Goal: Information Seeking & Learning: Understand process/instructions

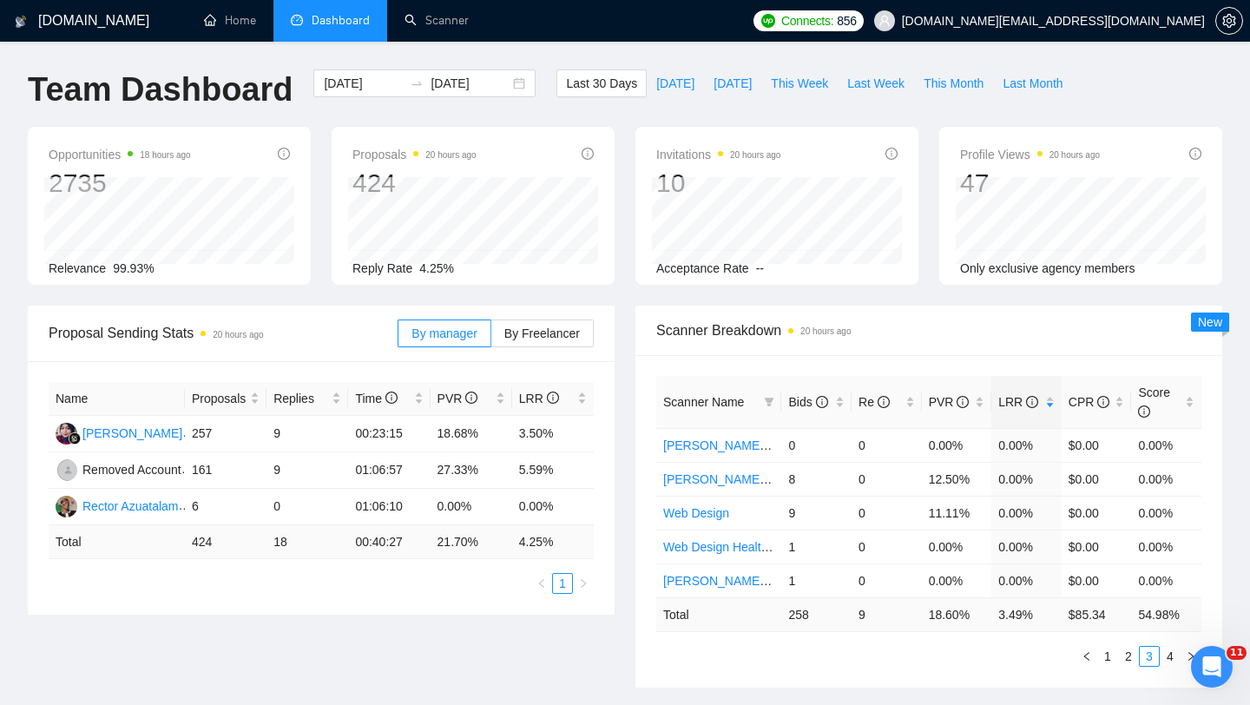
click at [342, 325] on span "Proposal Sending Stats 20 hours ago" at bounding box center [223, 333] width 349 height 22
click at [665, 87] on span "[DATE]" at bounding box center [675, 83] width 38 height 19
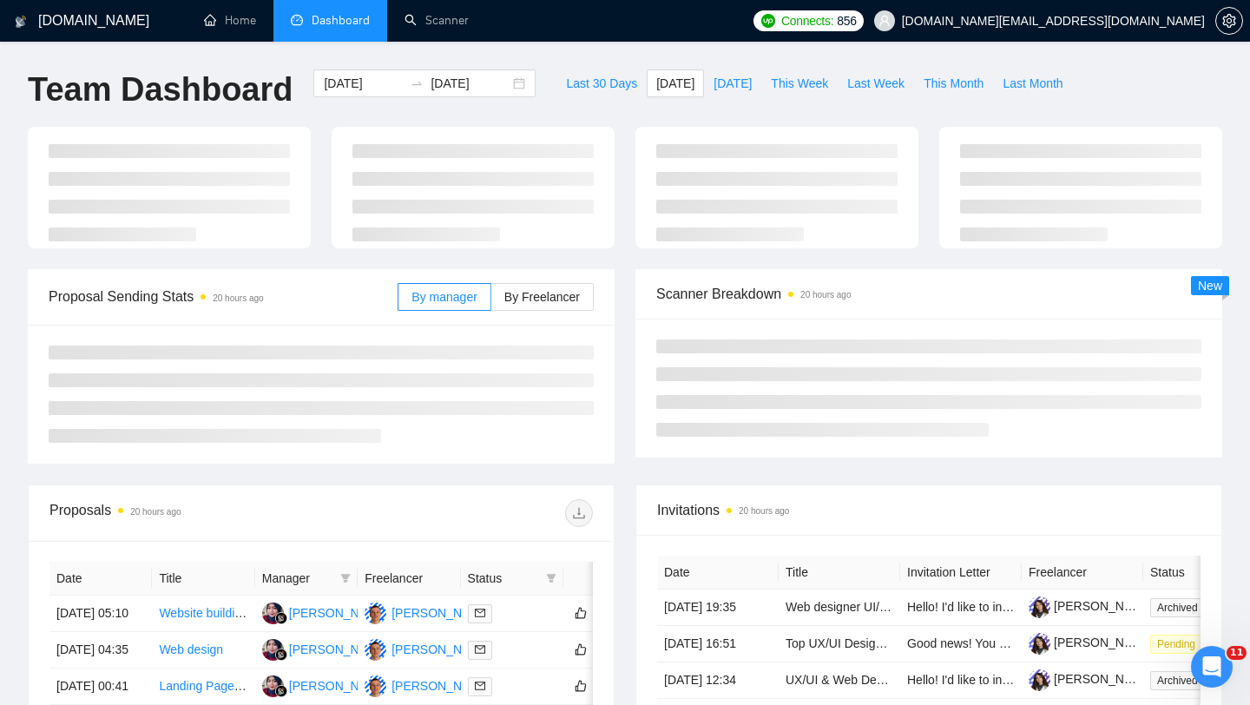
type input "[DATE]"
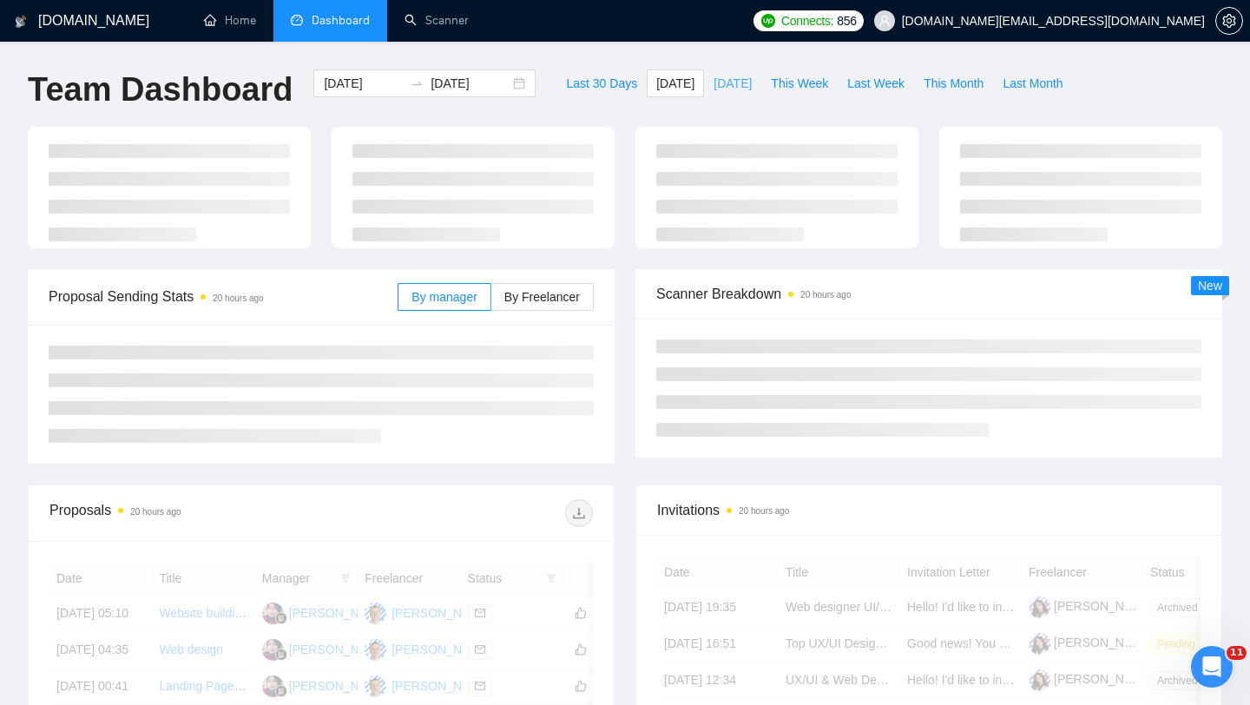
click at [720, 91] on span "[DATE]" at bounding box center [732, 83] width 38 height 19
click at [728, 82] on span "[DATE]" at bounding box center [732, 83] width 38 height 19
type input "[DATE]"
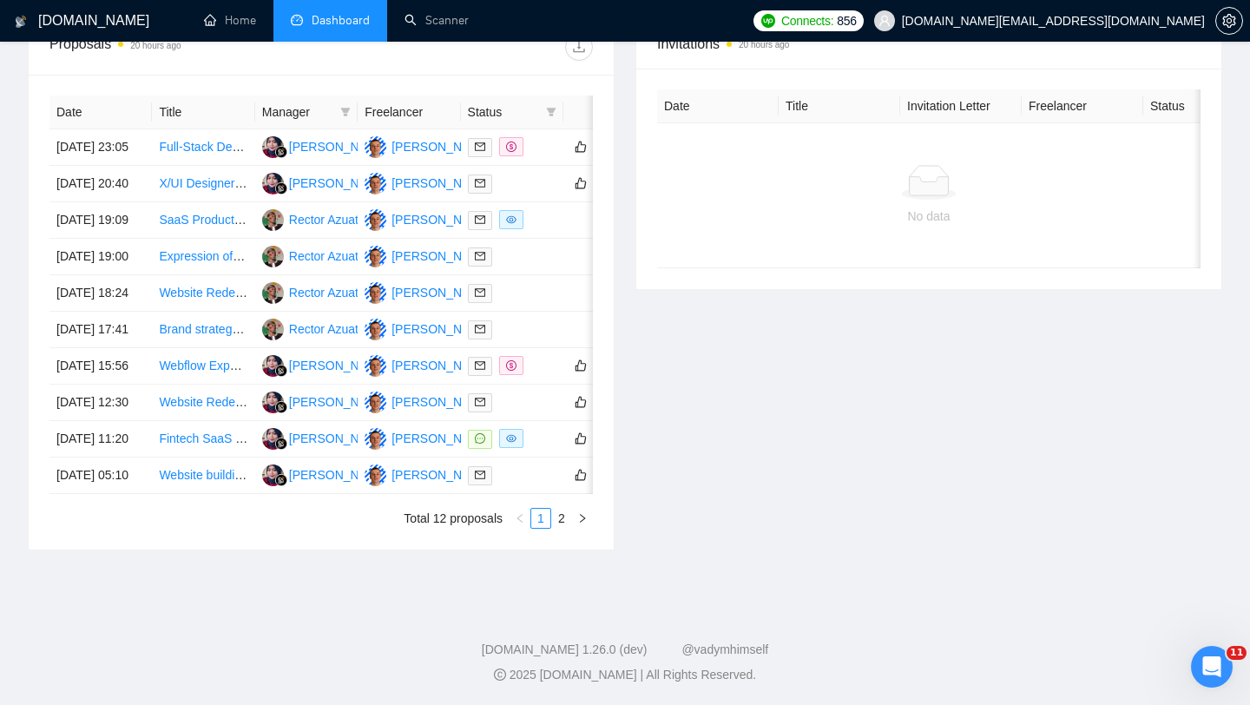
scroll to position [787, 0]
click at [538, 449] on div at bounding box center [512, 439] width 89 height 20
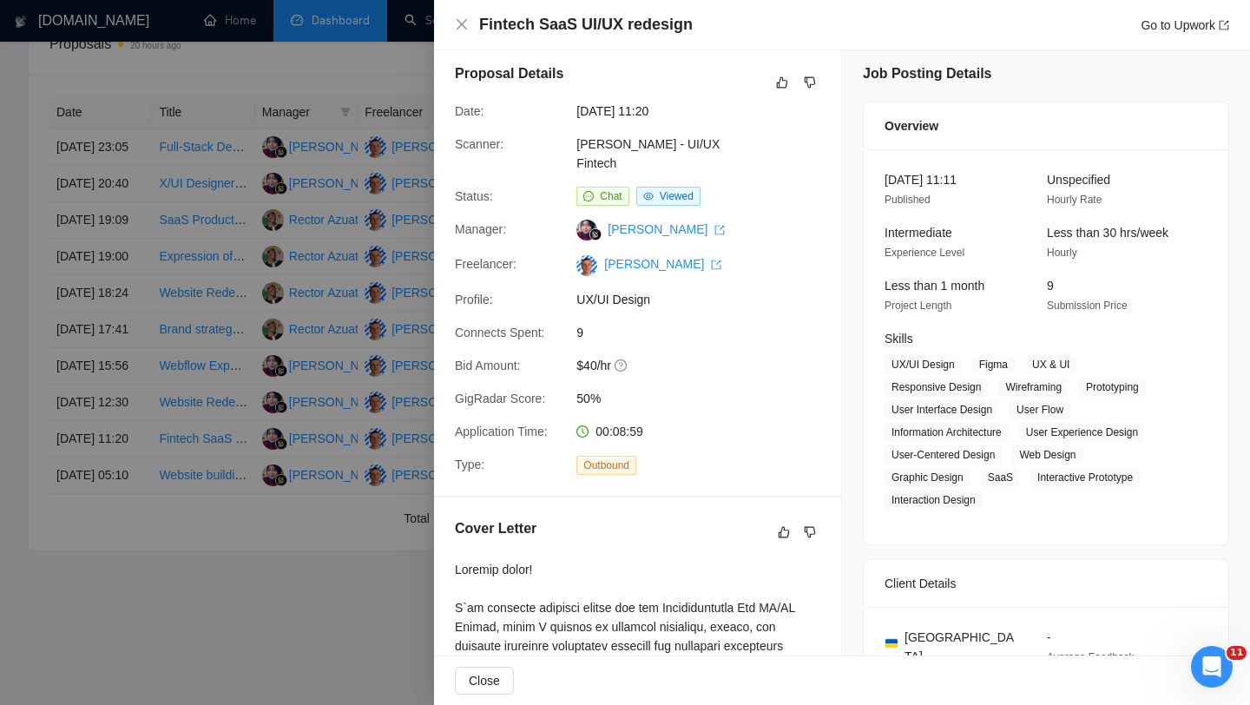
scroll to position [0, 0]
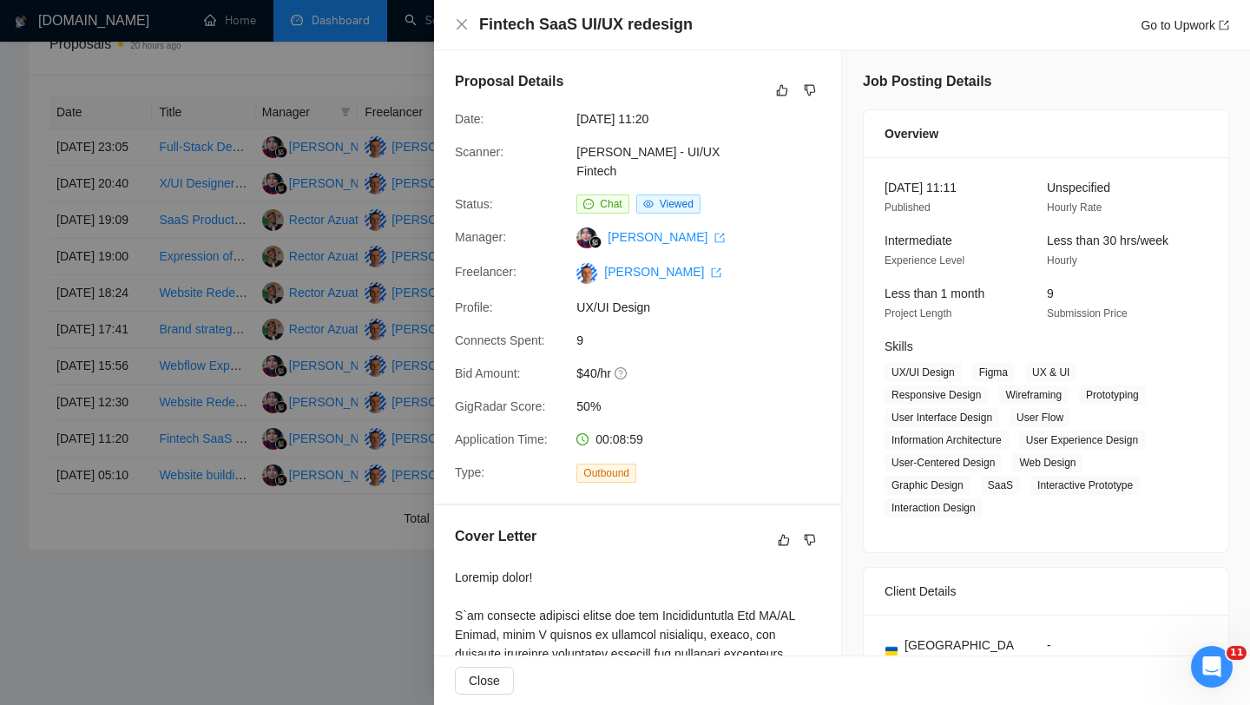
click at [358, 445] on div at bounding box center [625, 352] width 1250 height 705
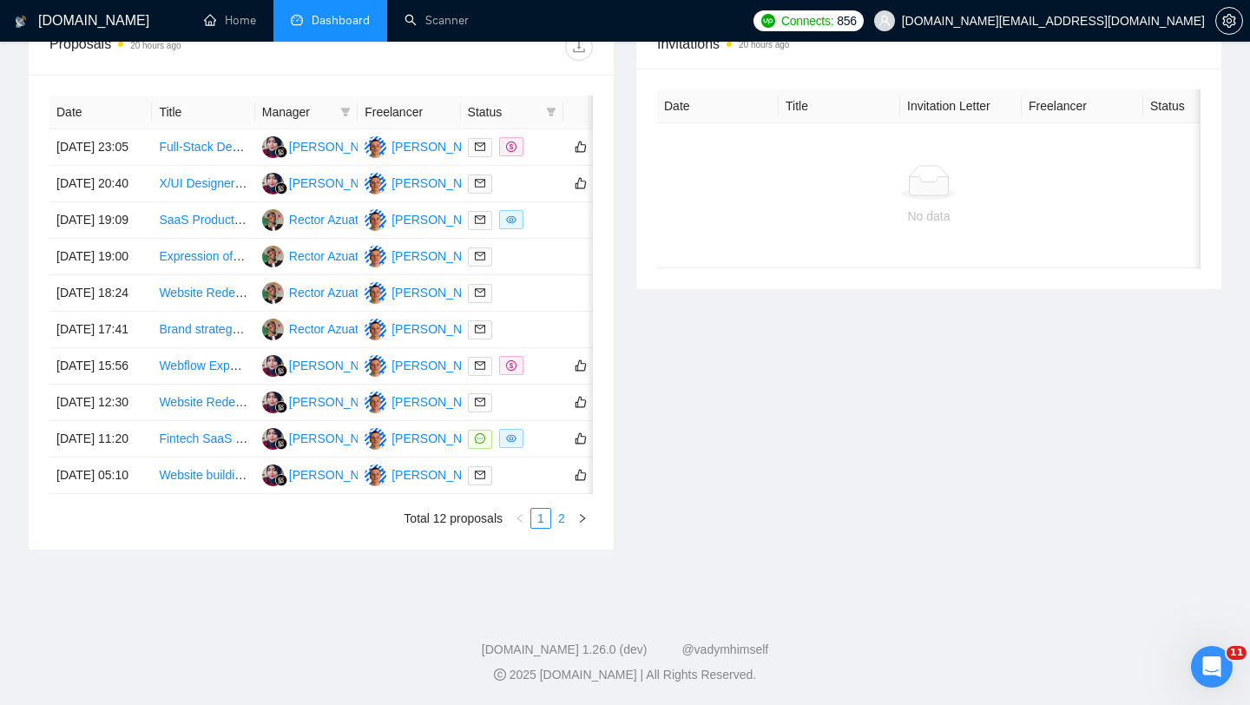
click at [559, 528] on link "2" at bounding box center [561, 518] width 19 height 19
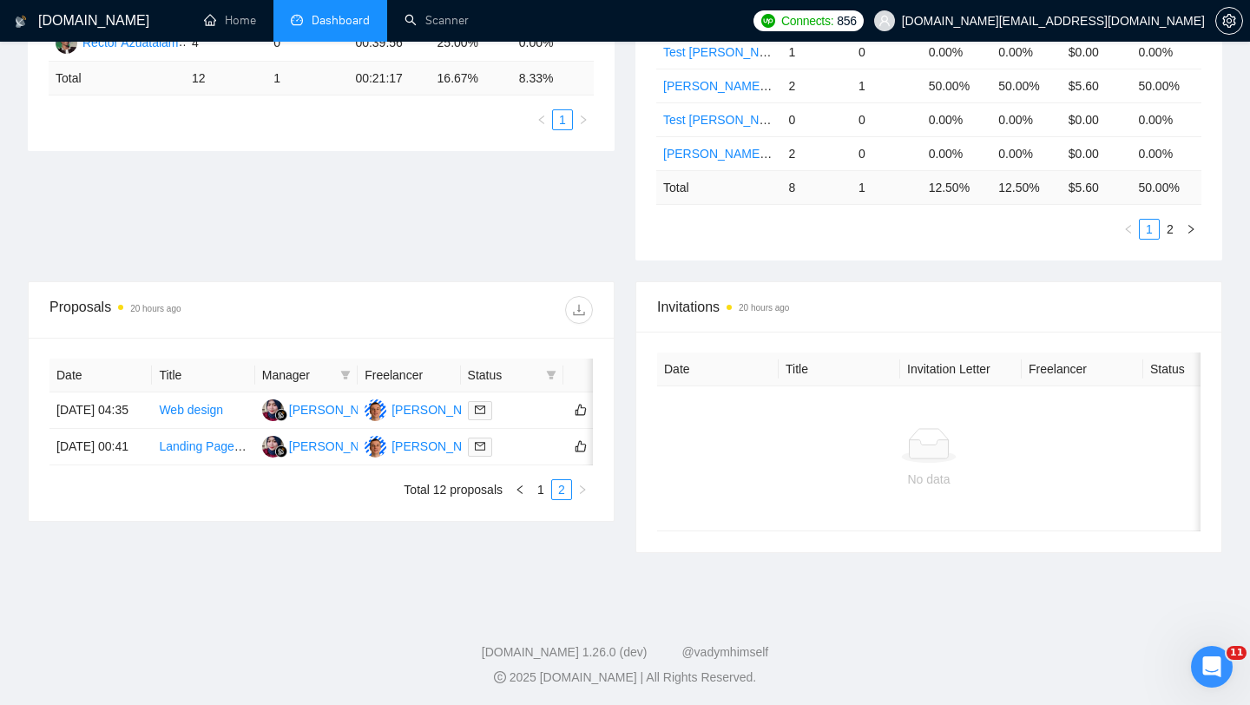
scroll to position [431, 0]
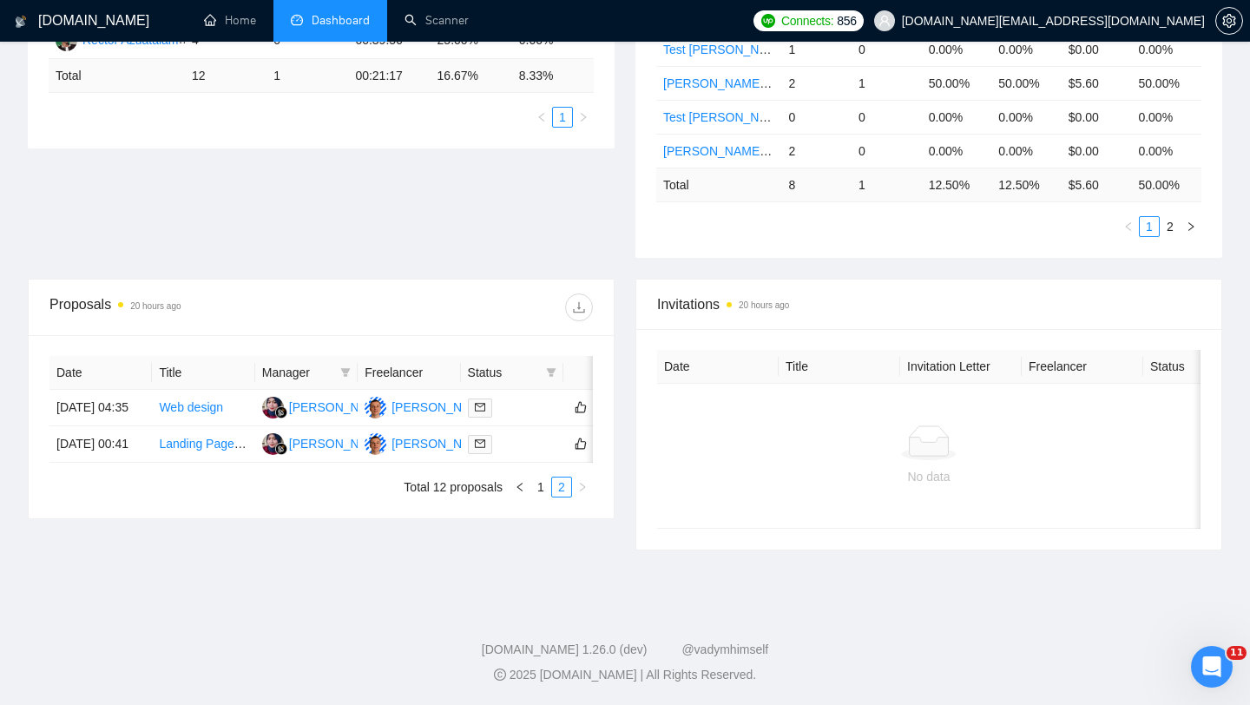
drag, startPoint x: 539, startPoint y: 519, endPoint x: 549, endPoint y: 314, distance: 205.1
click at [539, 496] on link "1" at bounding box center [540, 486] width 19 height 19
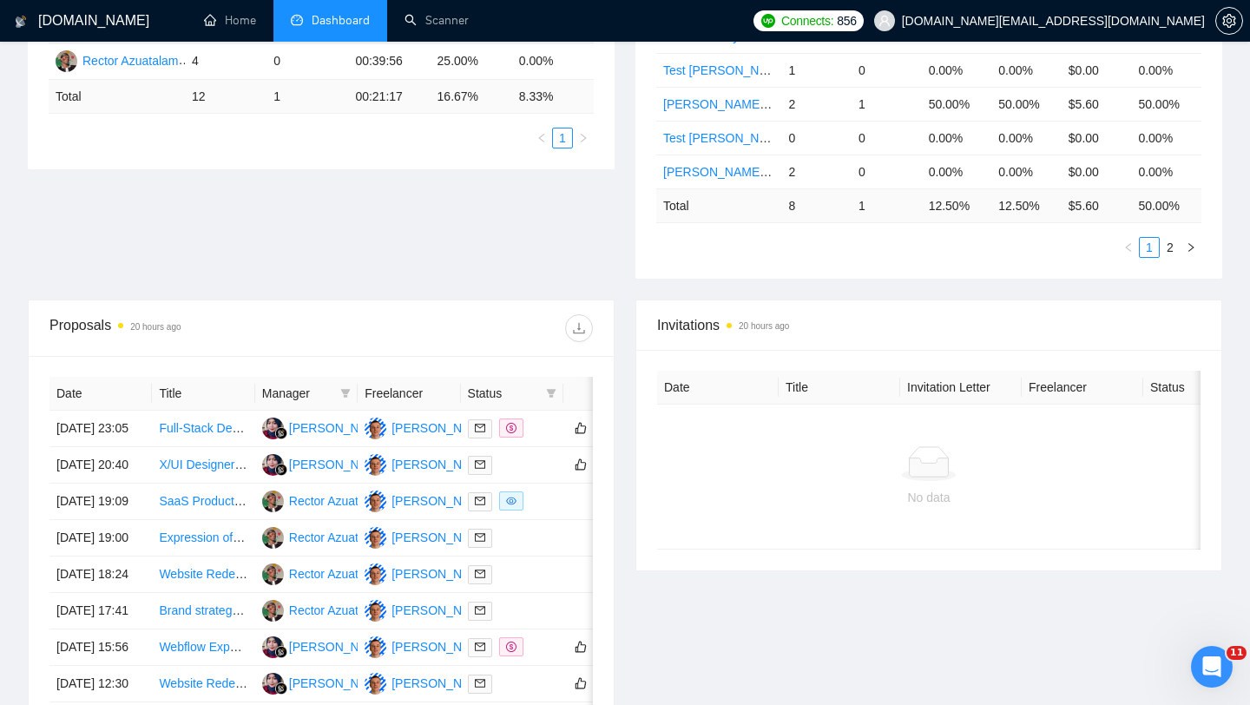
scroll to position [468, 0]
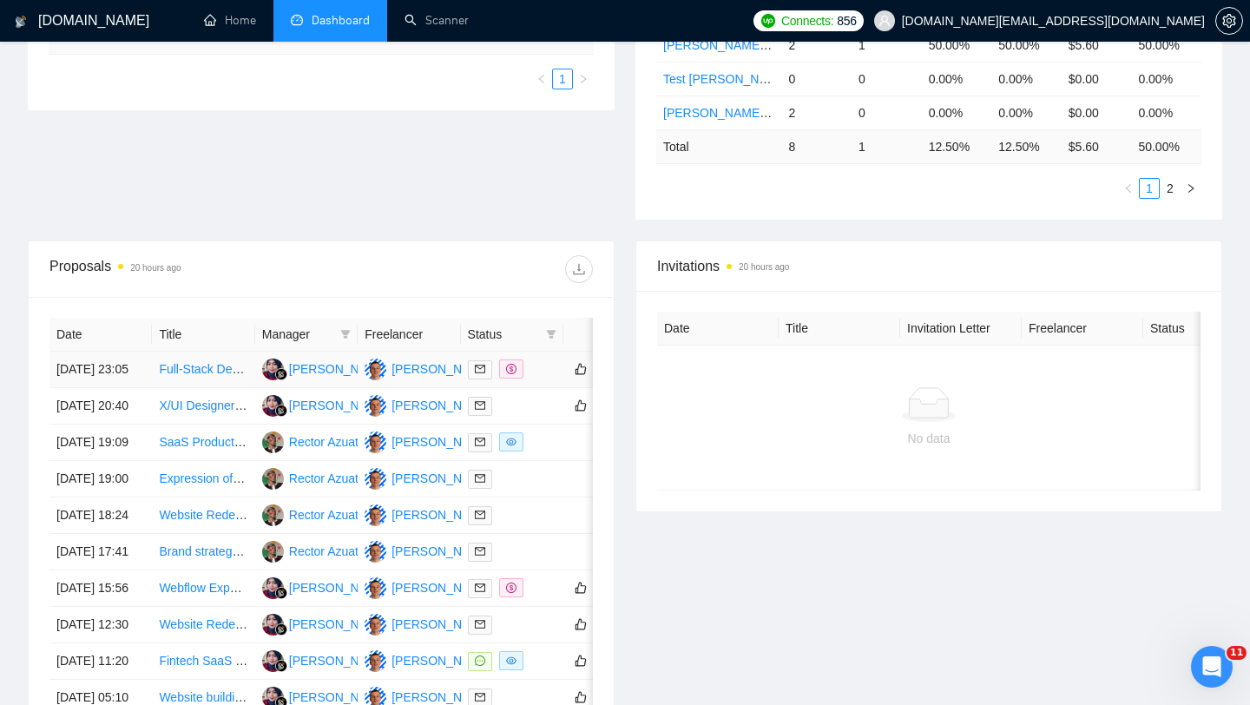
click at [547, 378] on div at bounding box center [512, 369] width 89 height 20
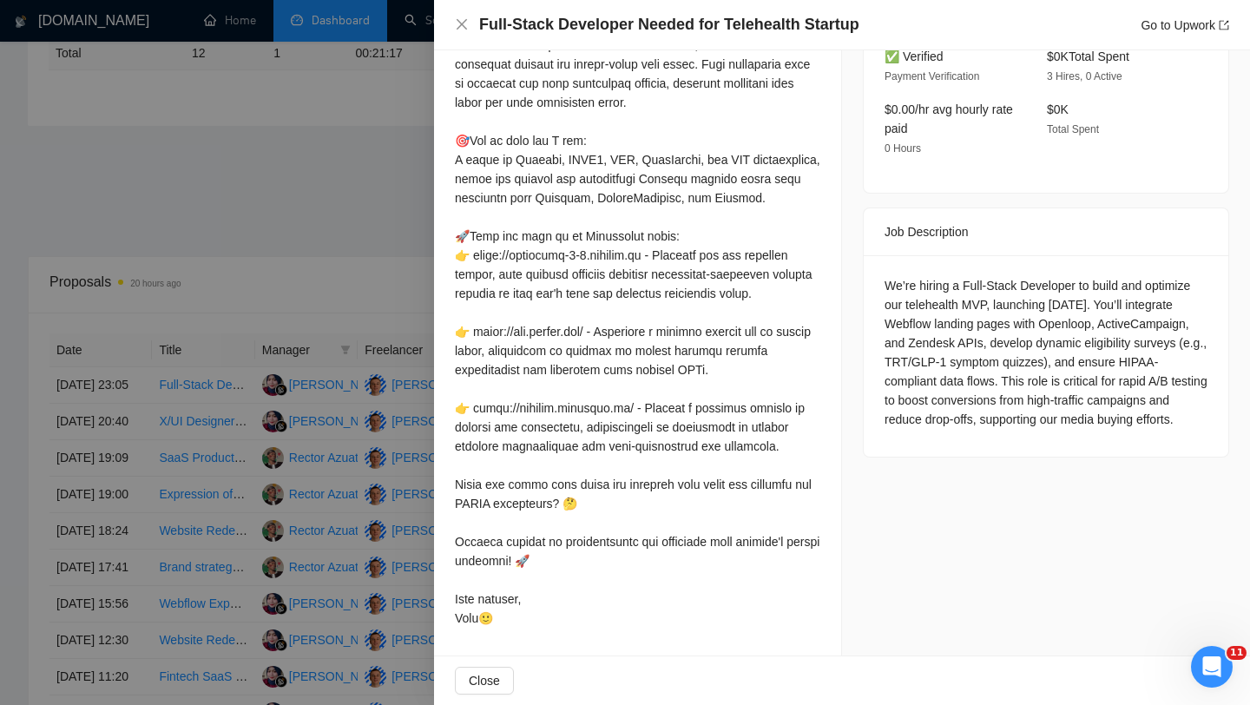
scroll to position [453, 0]
click at [345, 340] on div at bounding box center [625, 352] width 1250 height 705
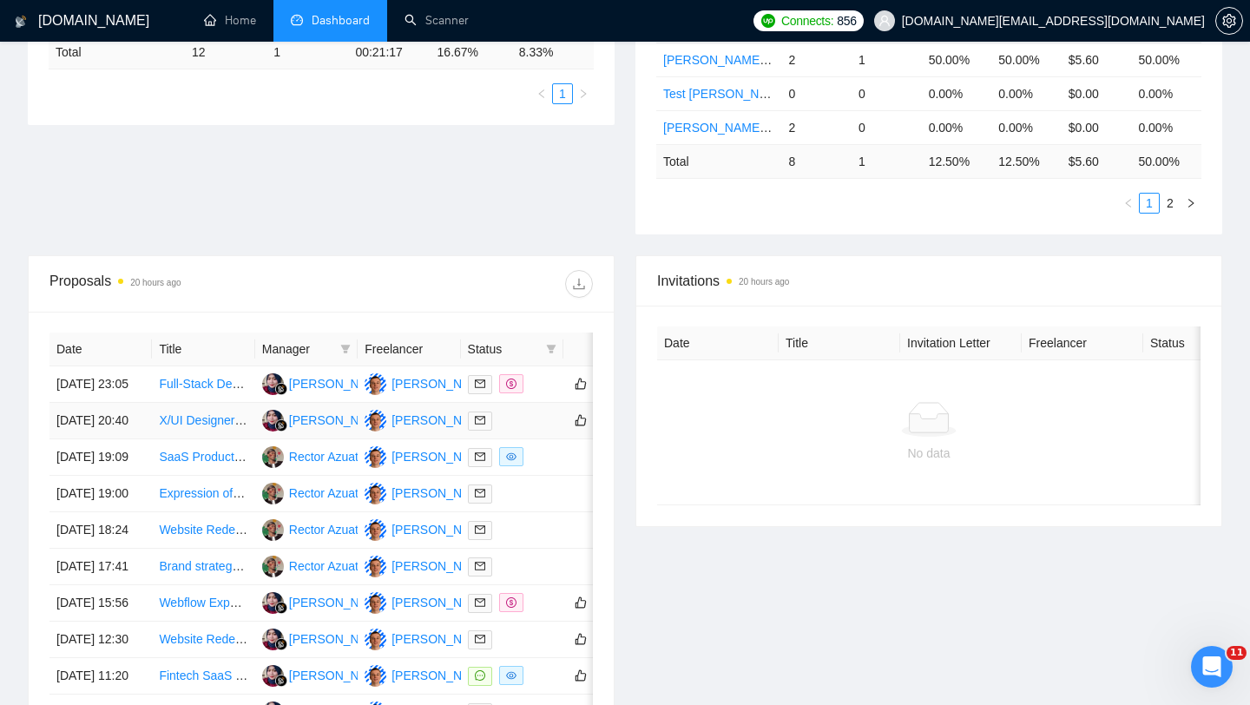
click at [523, 430] on div at bounding box center [512, 421] width 89 height 20
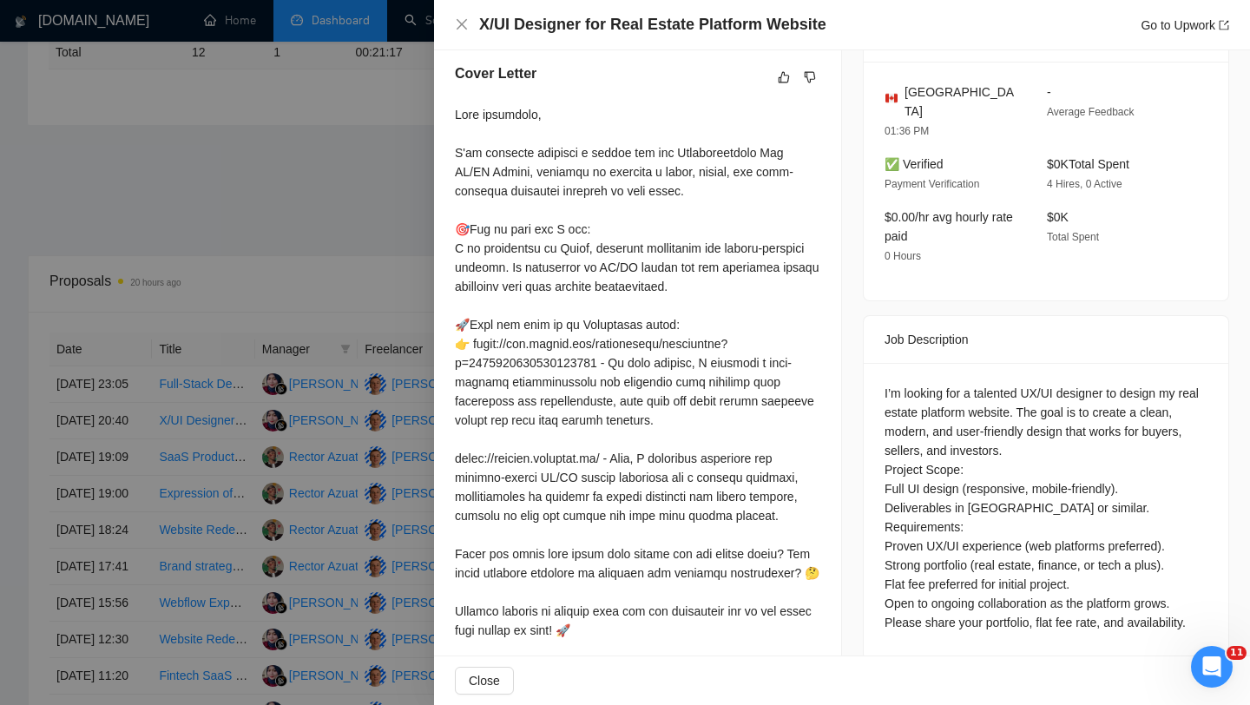
scroll to position [476, 0]
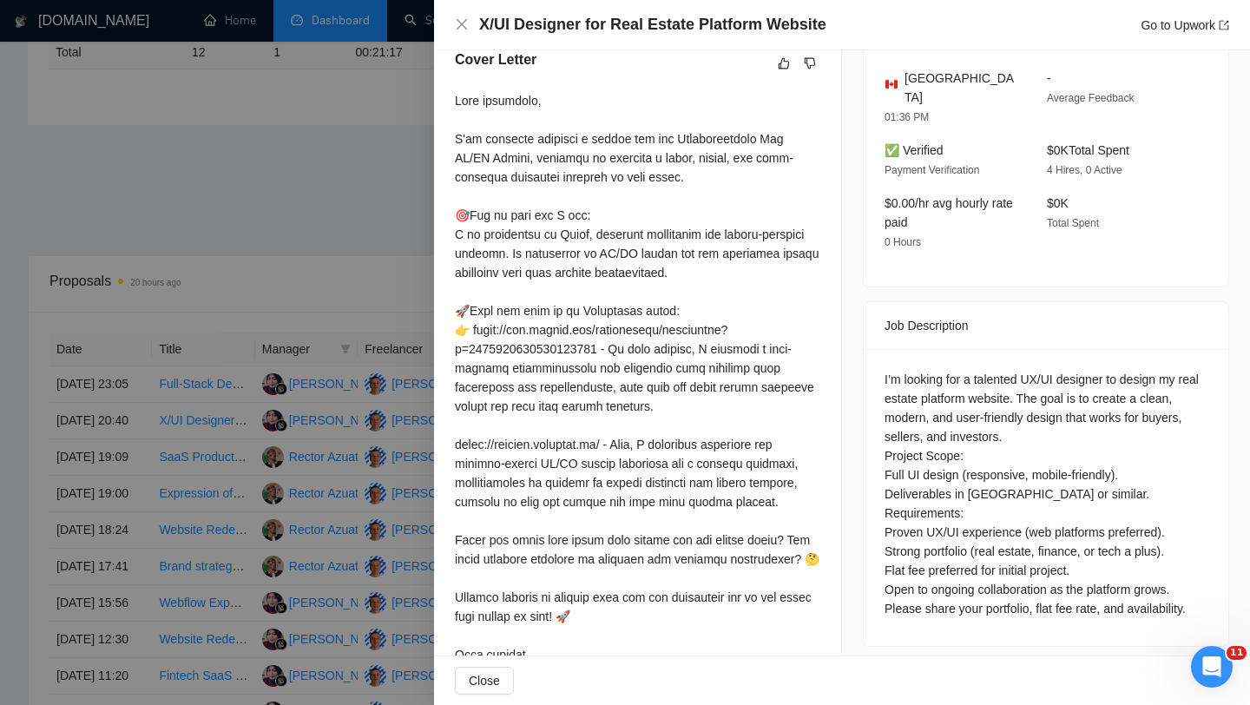
click at [411, 424] on div at bounding box center [625, 352] width 1250 height 705
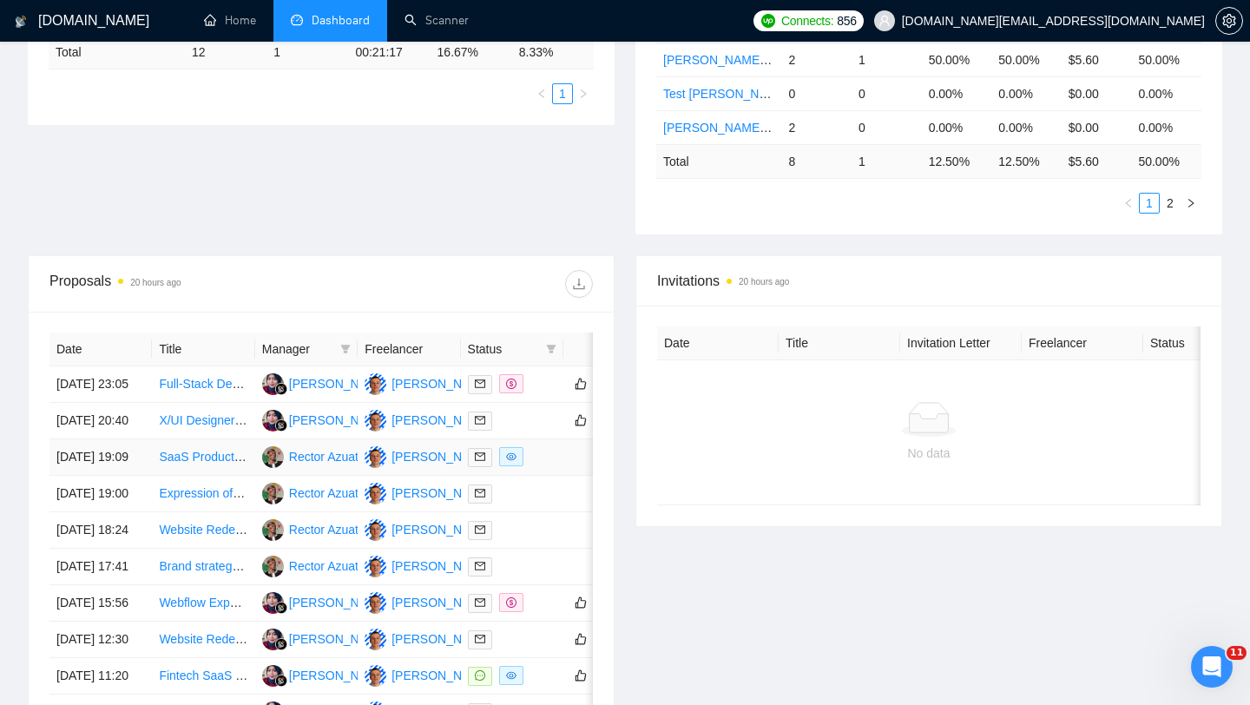
click at [543, 467] on div at bounding box center [512, 457] width 89 height 20
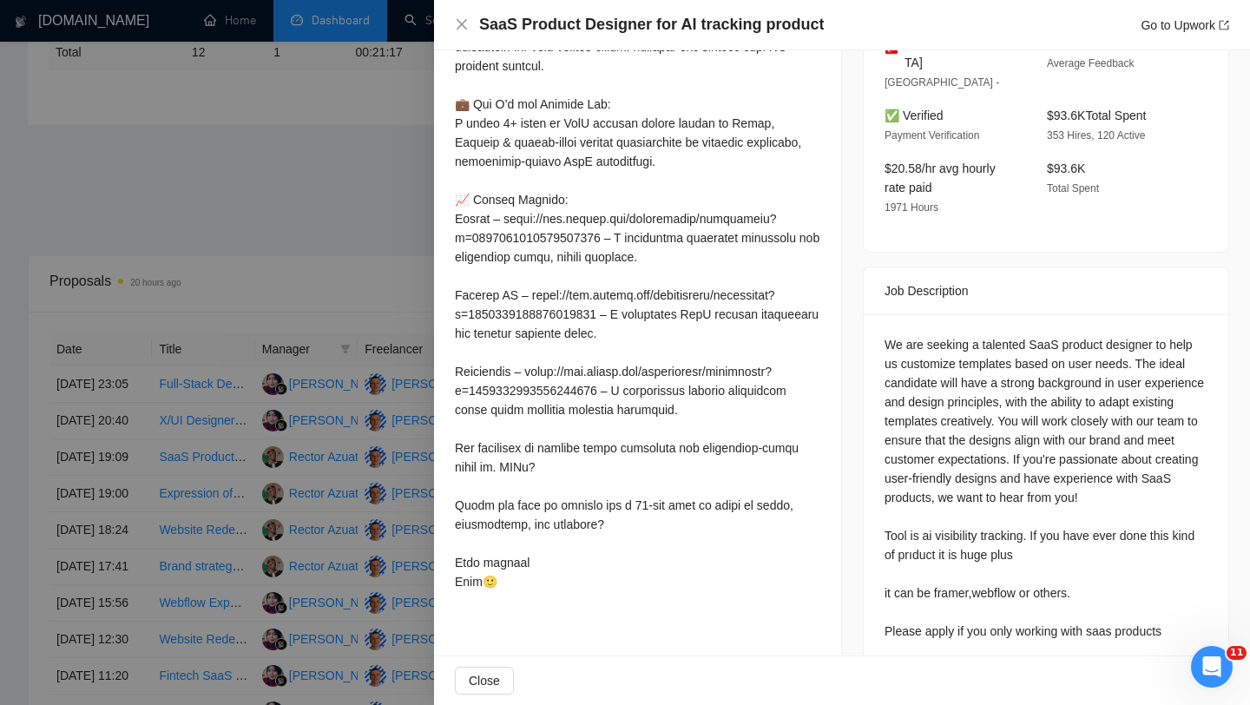
scroll to position [524, 0]
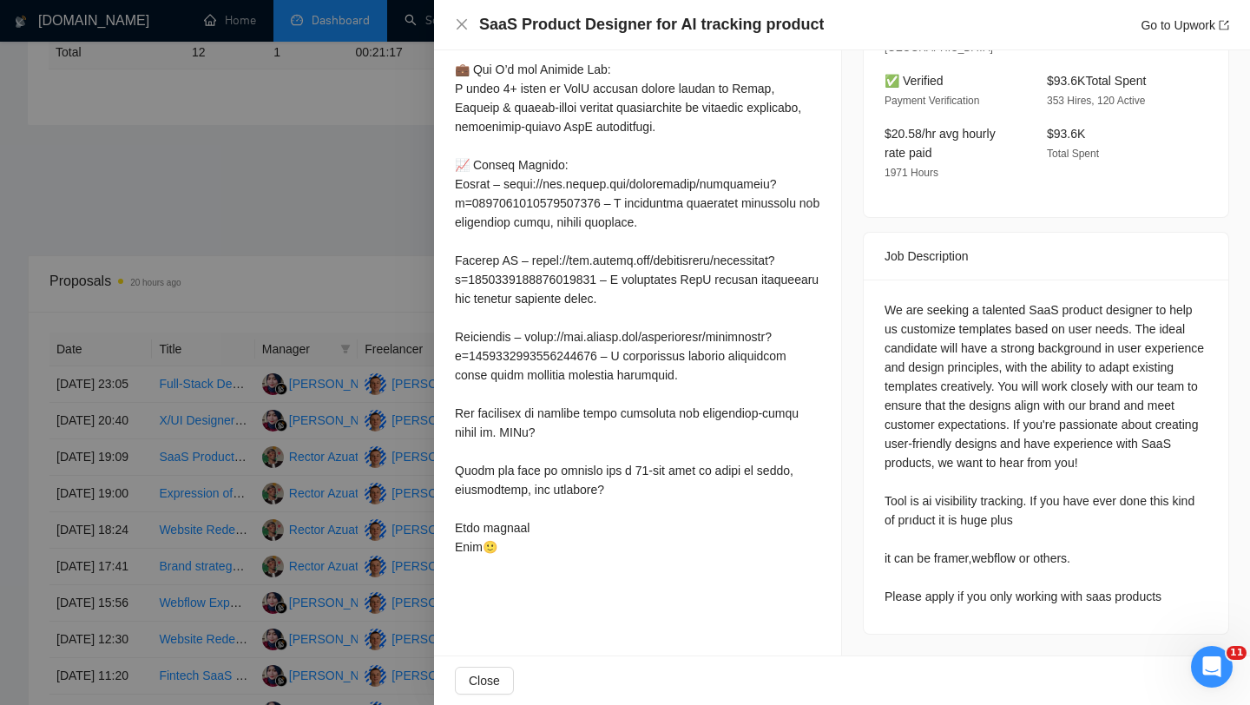
click at [361, 467] on div at bounding box center [625, 352] width 1250 height 705
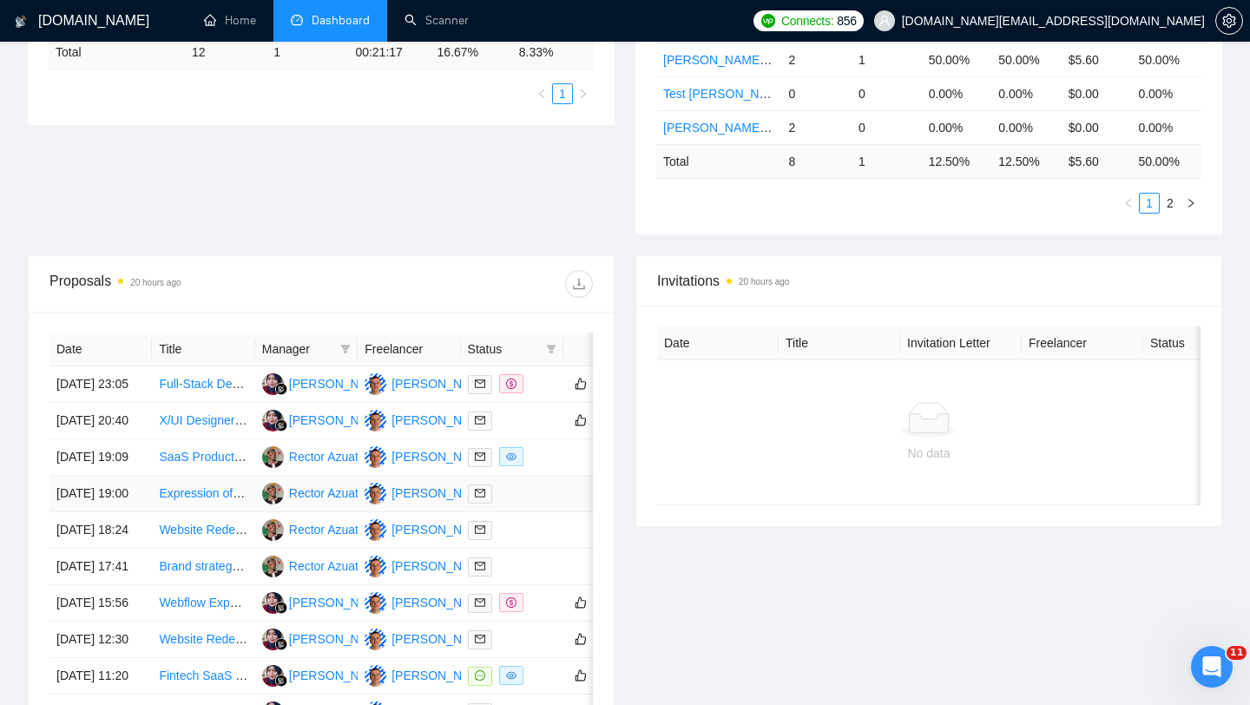
click at [522, 512] on td at bounding box center [512, 494] width 102 height 36
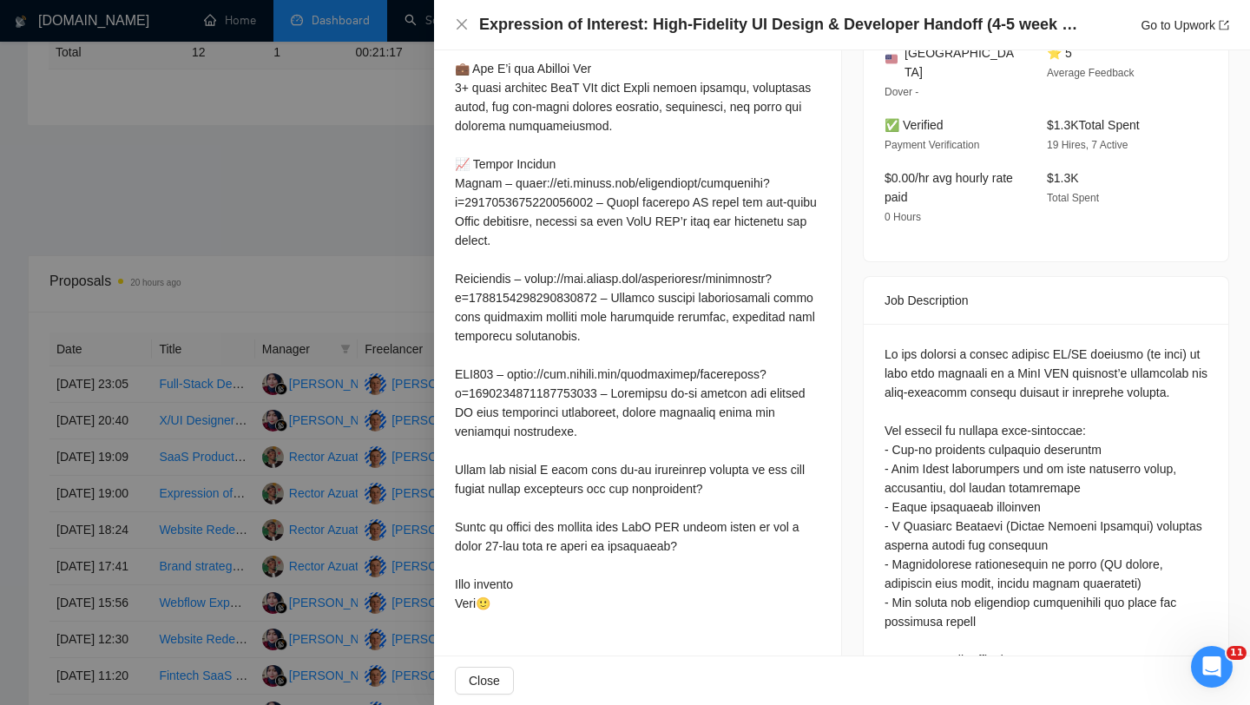
scroll to position [412, 0]
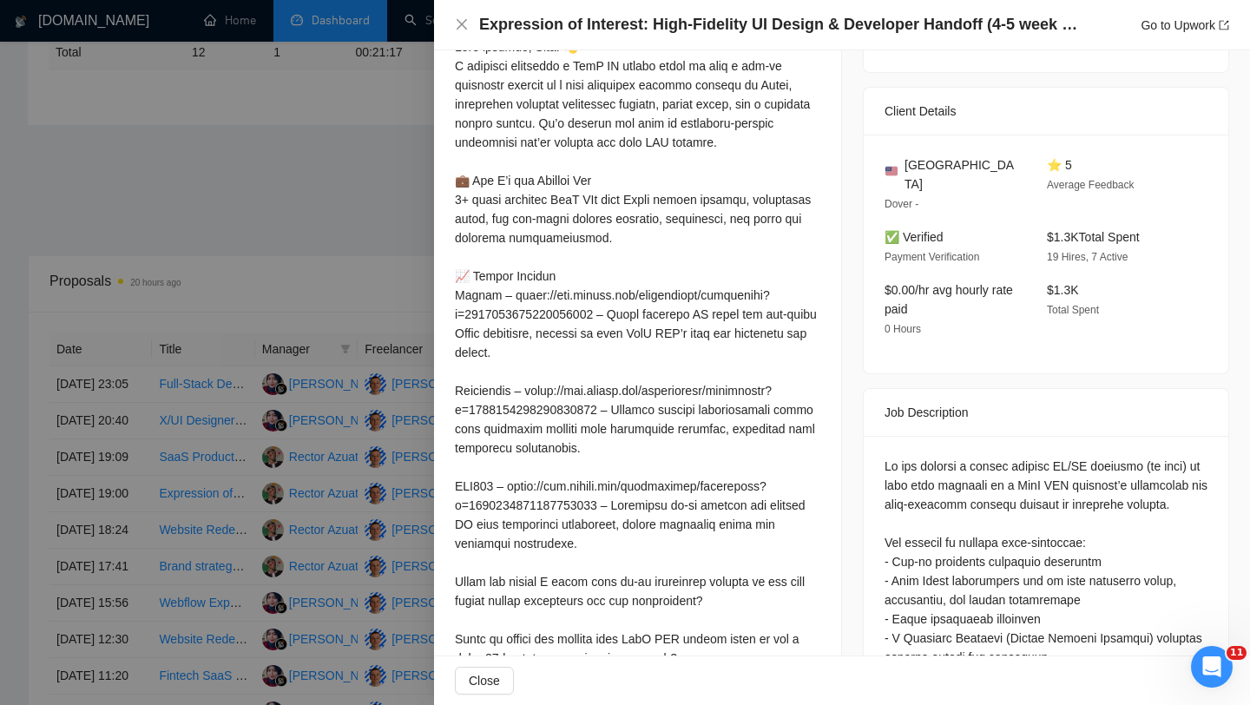
click at [312, 380] on div at bounding box center [625, 352] width 1250 height 705
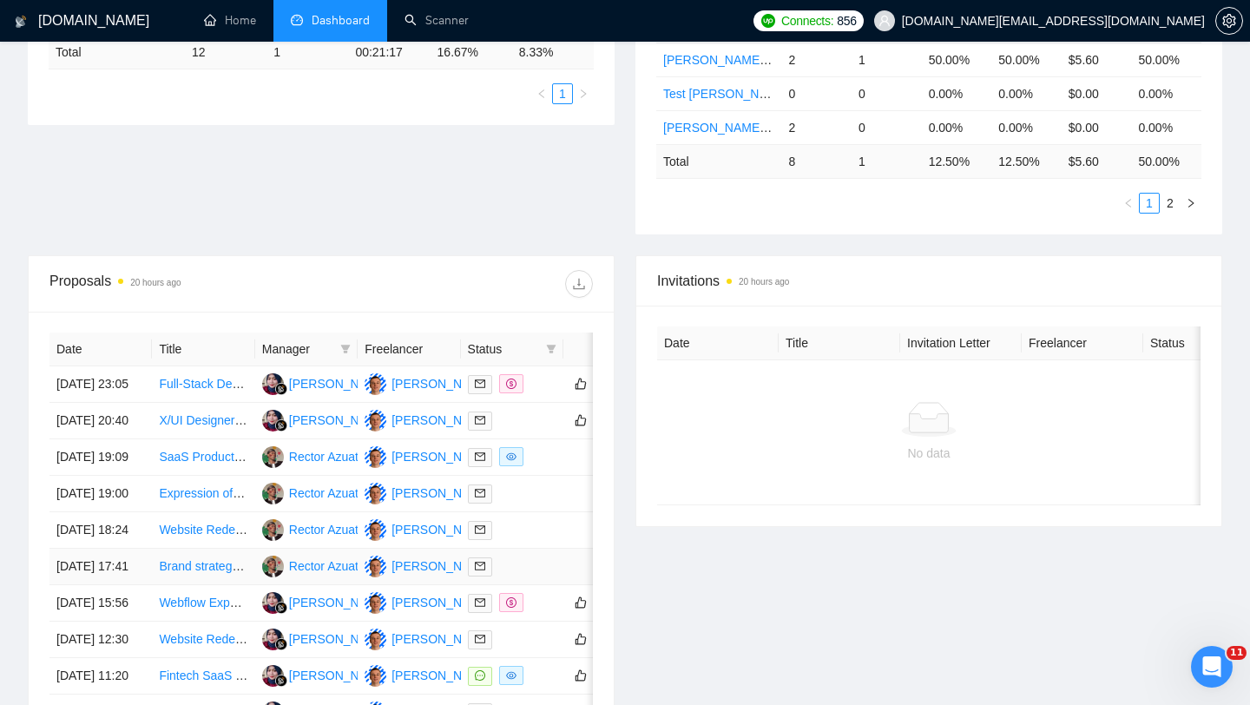
click at [525, 576] on div at bounding box center [512, 566] width 89 height 20
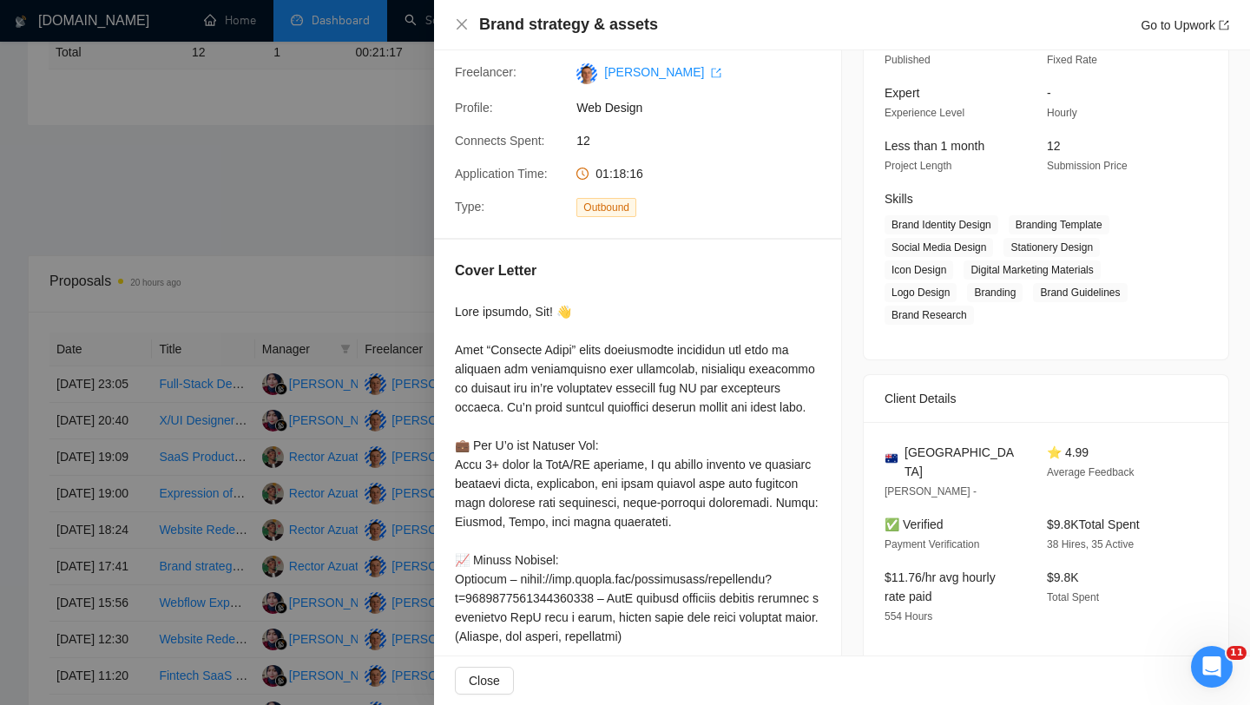
scroll to position [85, 0]
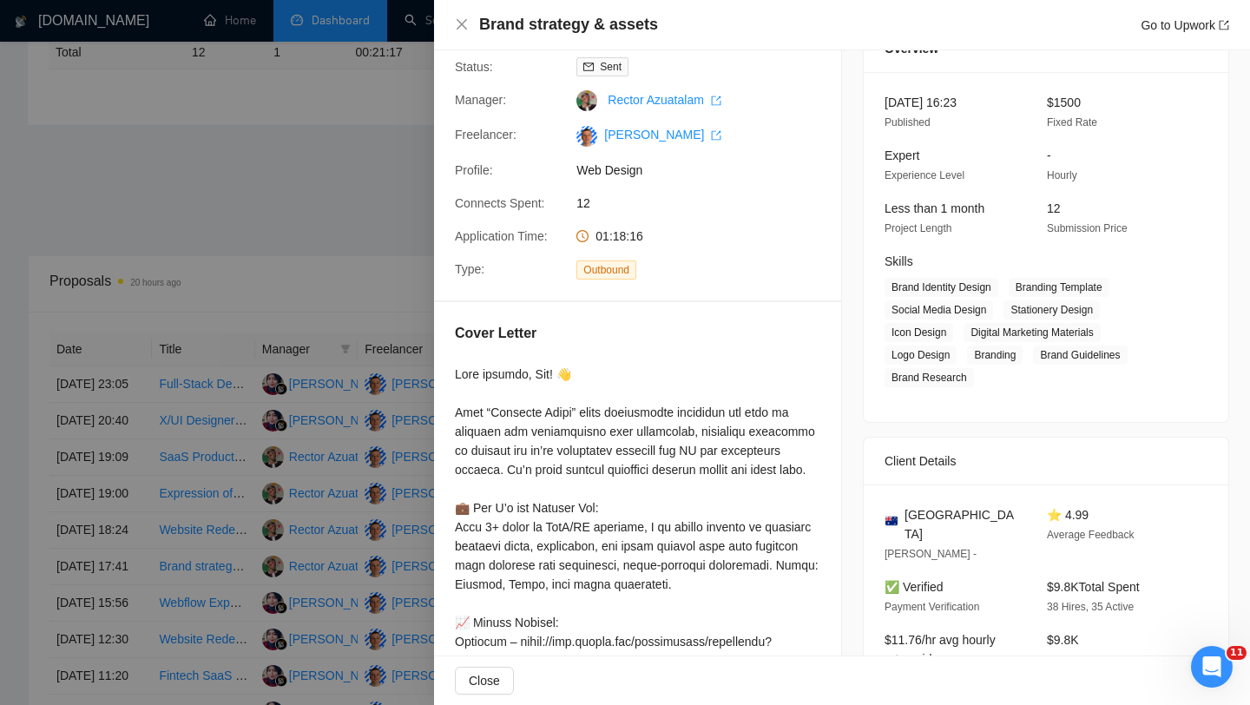
click at [363, 449] on div at bounding box center [625, 352] width 1250 height 705
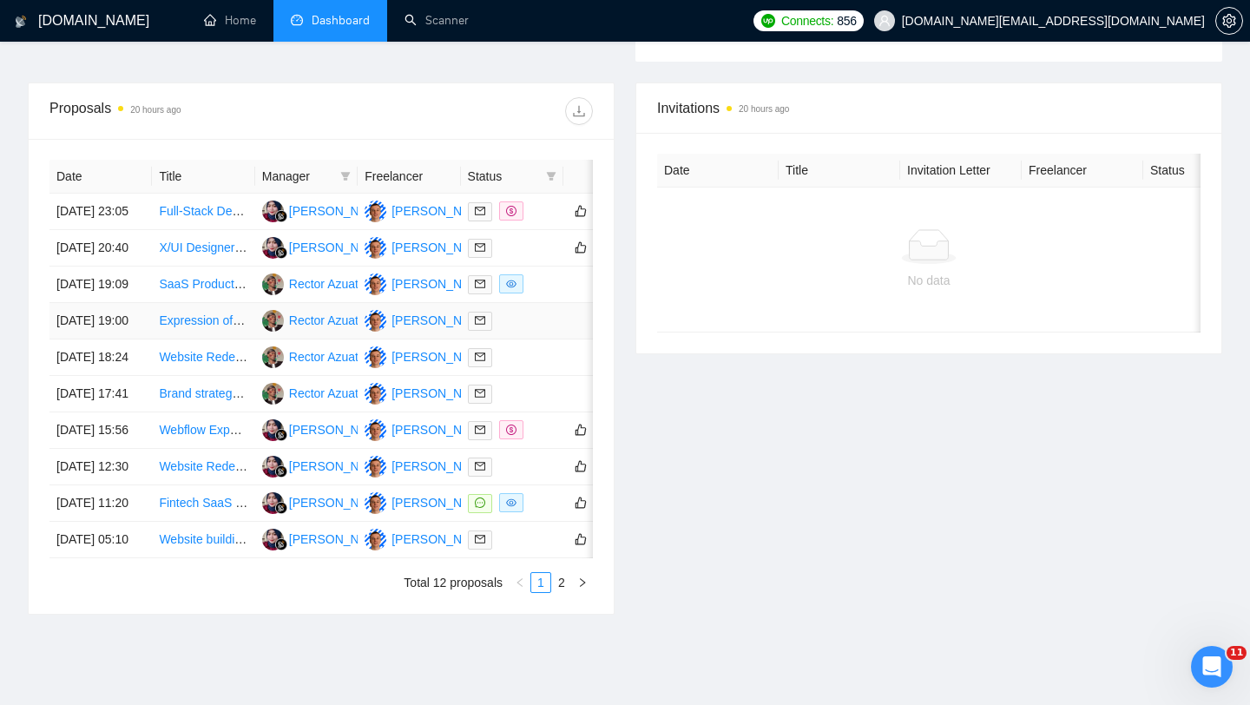
scroll to position [650, 0]
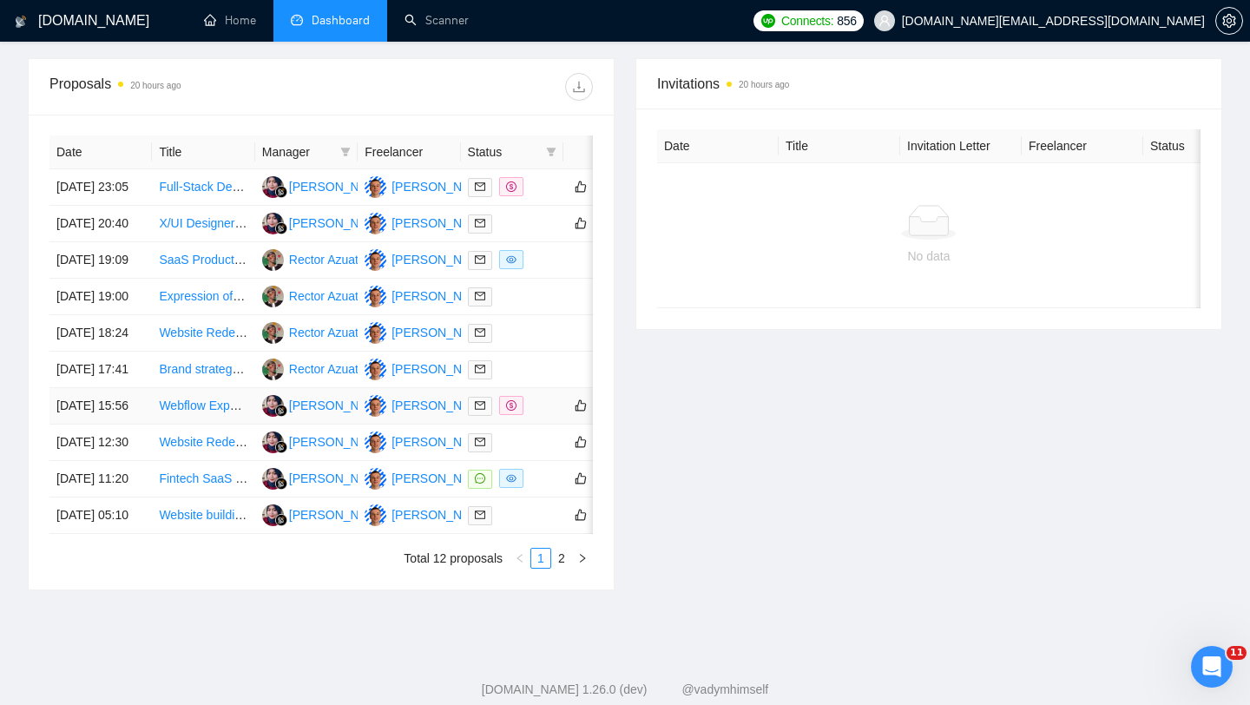
click at [540, 416] on div at bounding box center [512, 406] width 89 height 20
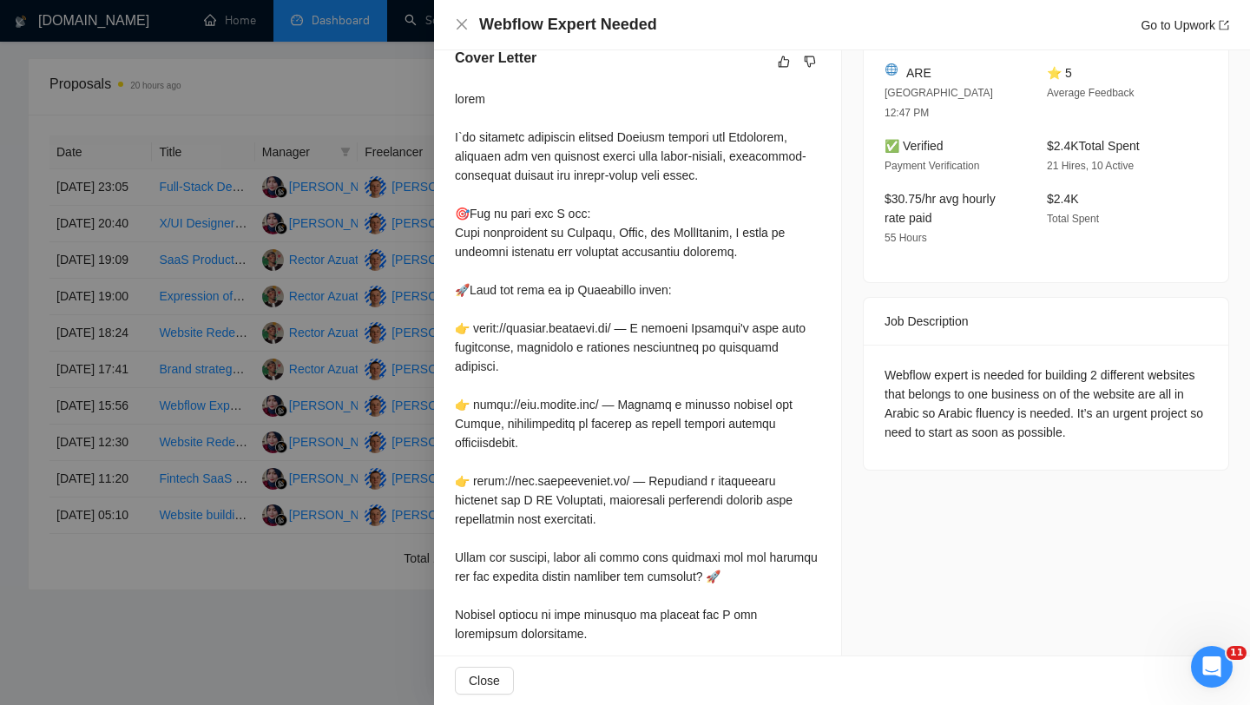
scroll to position [483, 0]
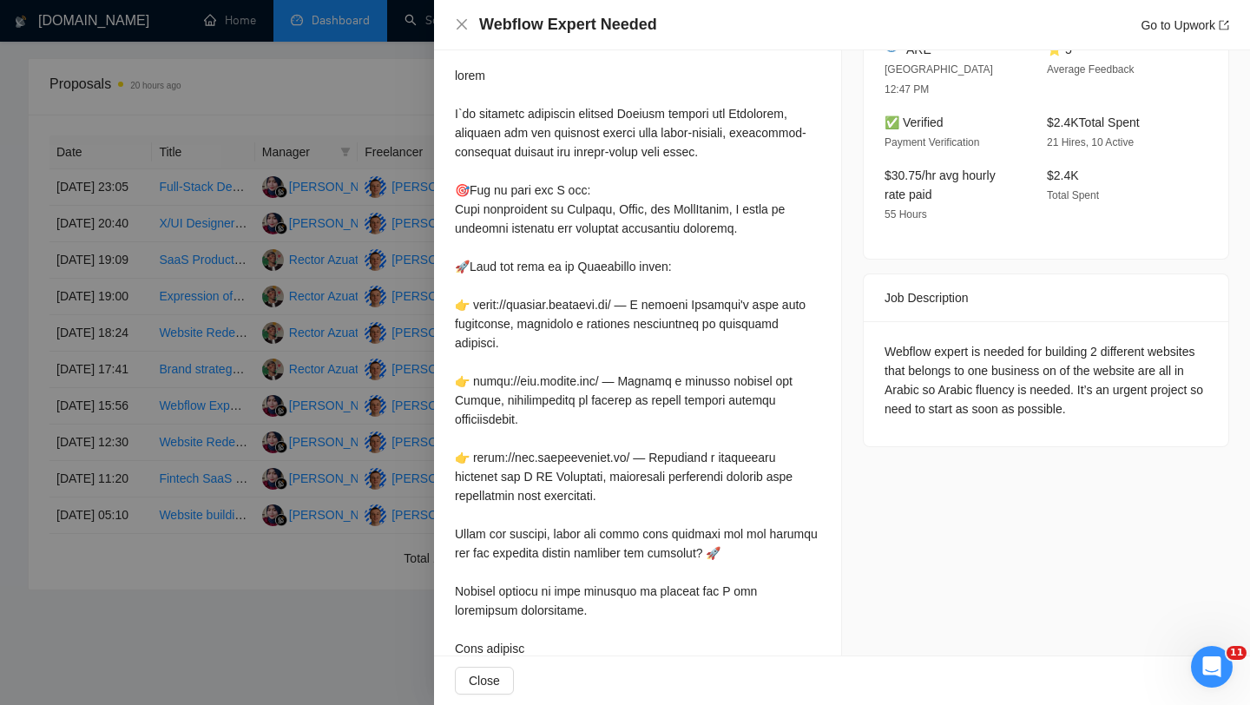
click at [408, 374] on div at bounding box center [625, 352] width 1250 height 705
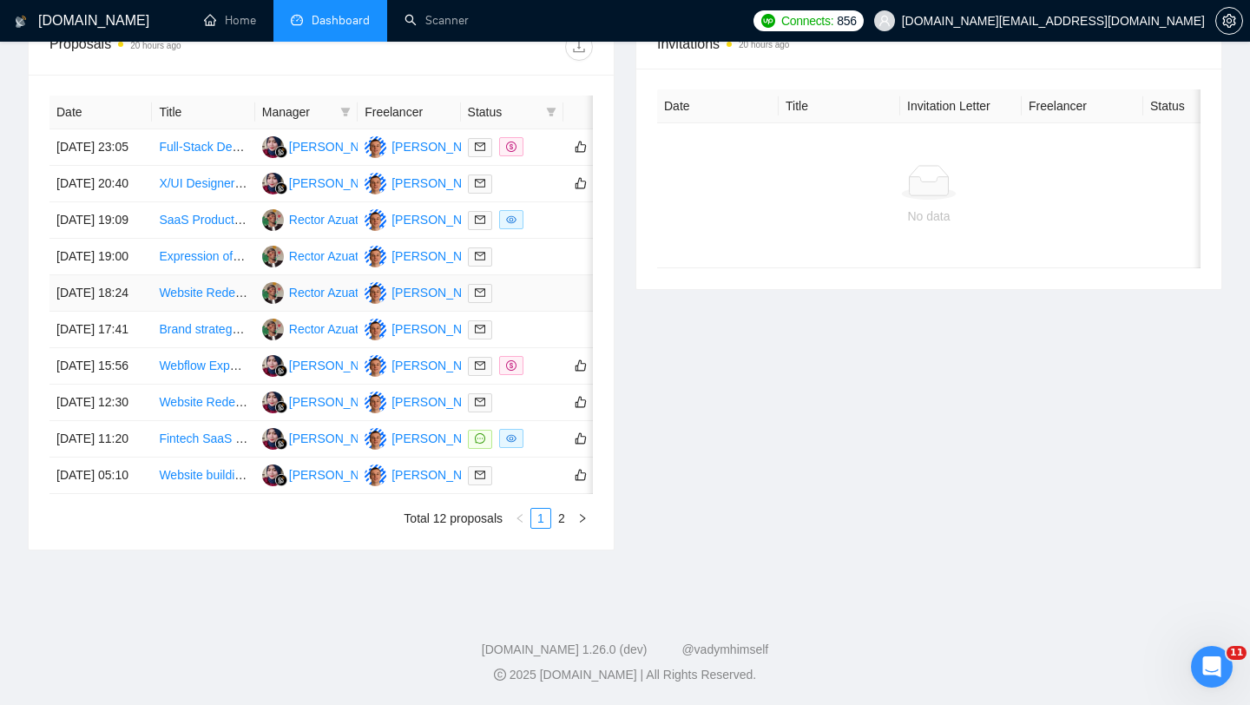
scroll to position [795, 0]
click at [528, 412] on div at bounding box center [512, 402] width 89 height 20
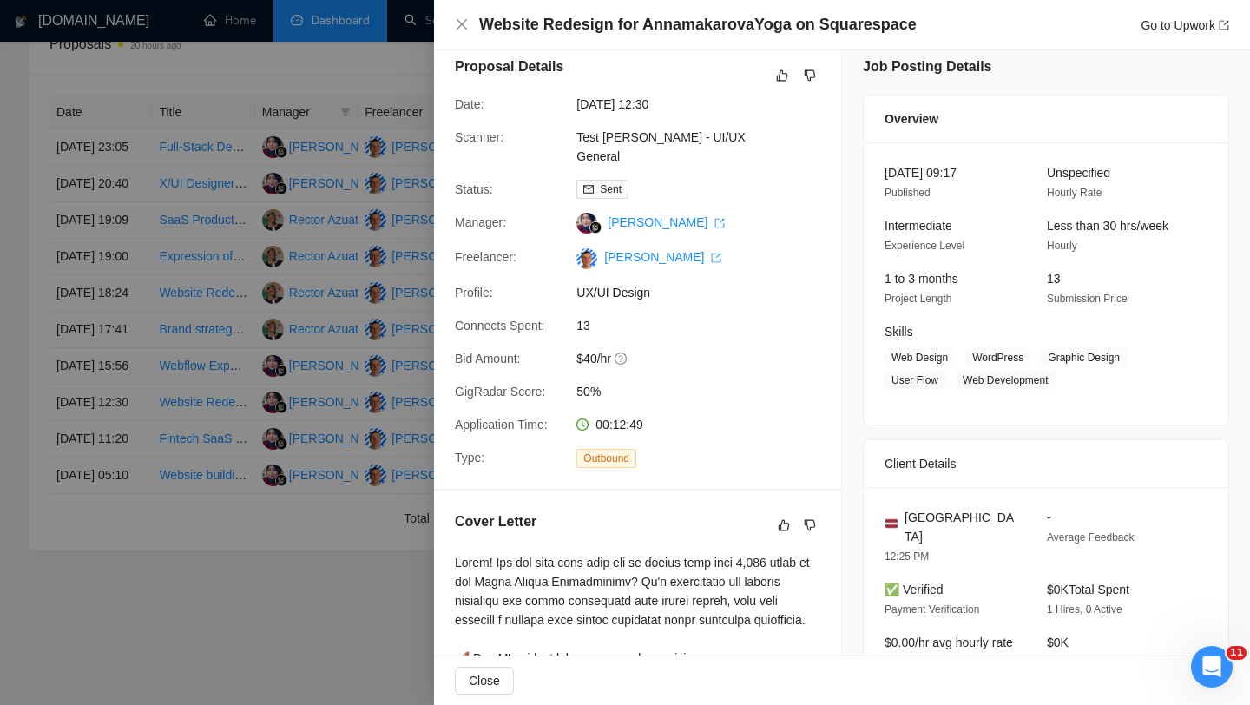
scroll to position [0, 0]
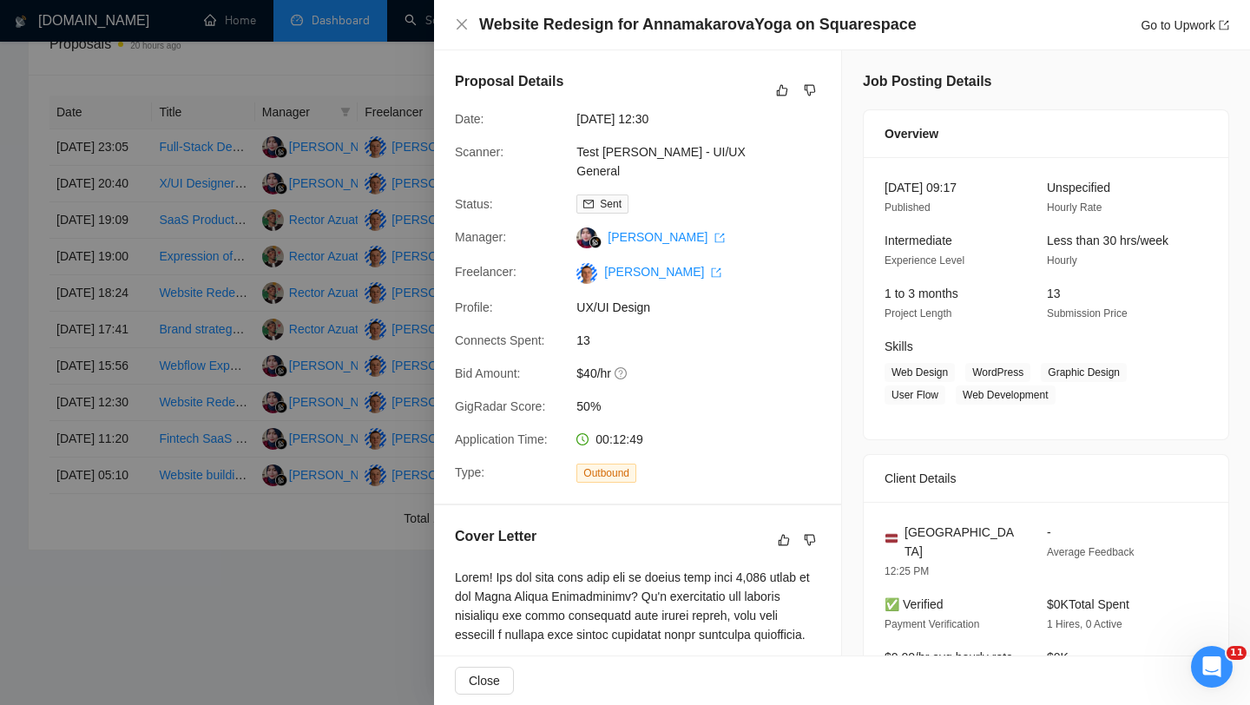
click at [369, 417] on div at bounding box center [625, 352] width 1250 height 705
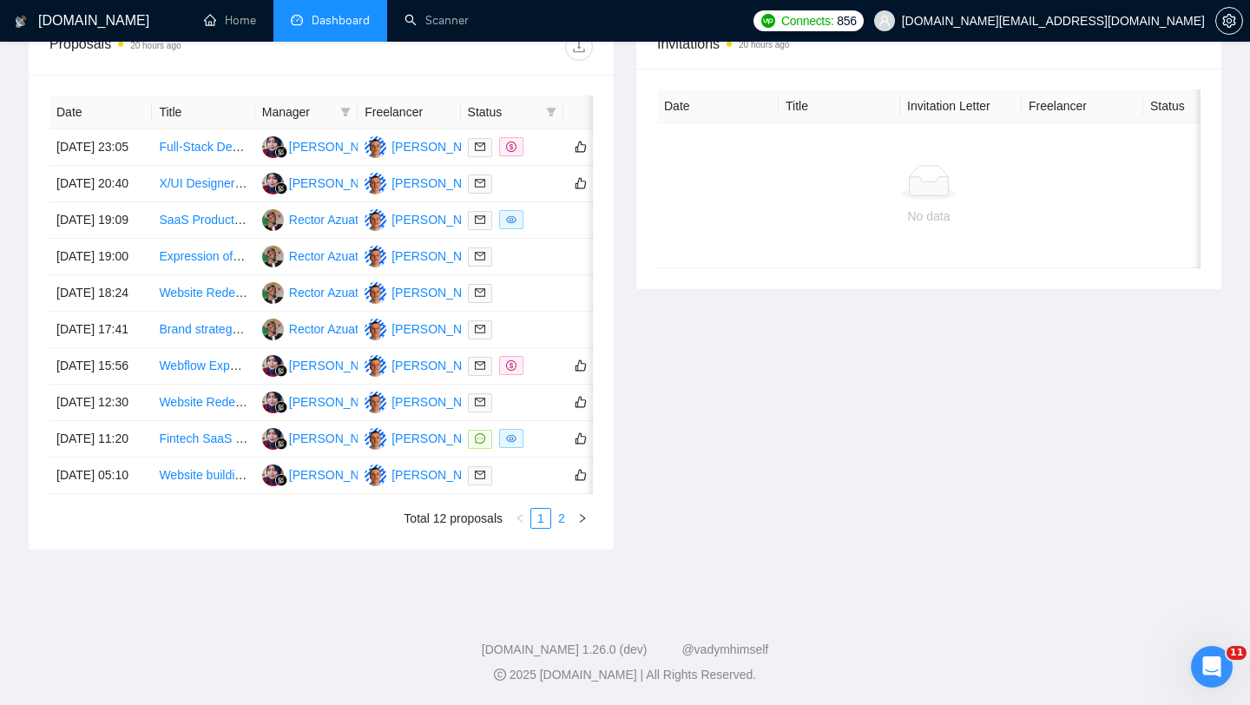
click at [555, 528] on link "2" at bounding box center [561, 518] width 19 height 19
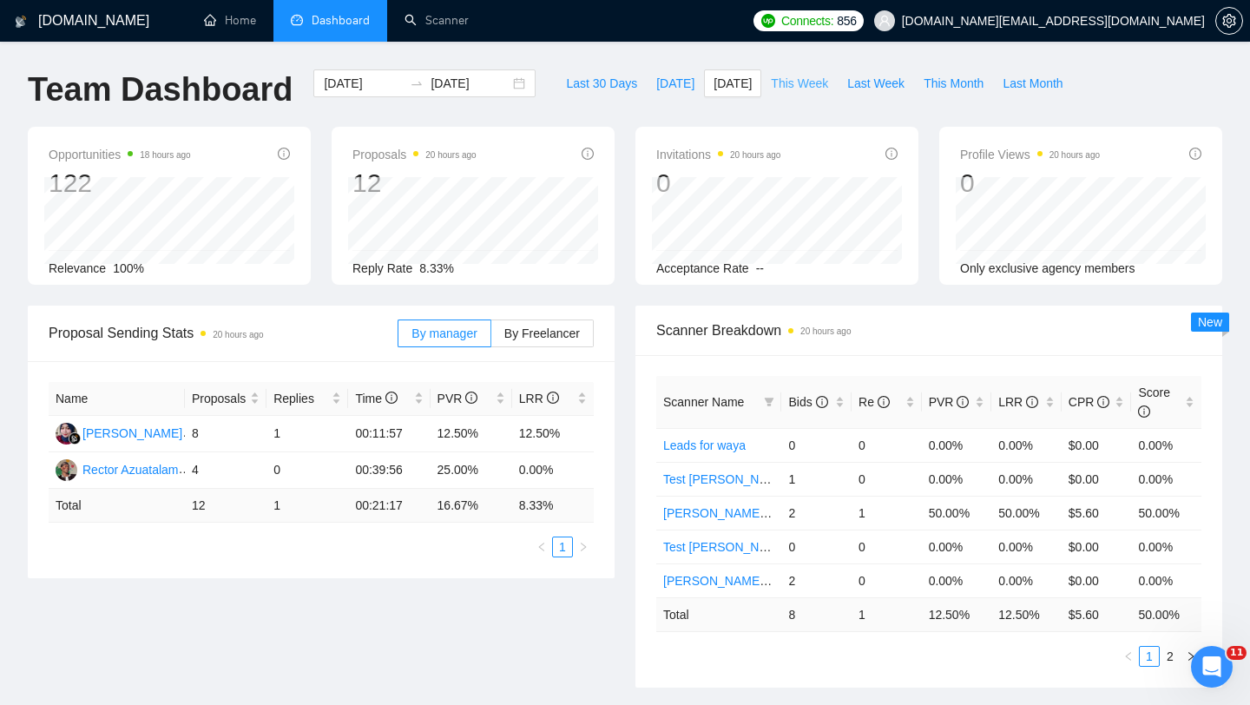
click at [809, 85] on span "This Week" at bounding box center [799, 83] width 57 height 19
type input "[DATE]"
drag, startPoint x: 271, startPoint y: 433, endPoint x: 290, endPoint y: 433, distance: 19.1
click at [290, 433] on td "2" at bounding box center [307, 434] width 82 height 36
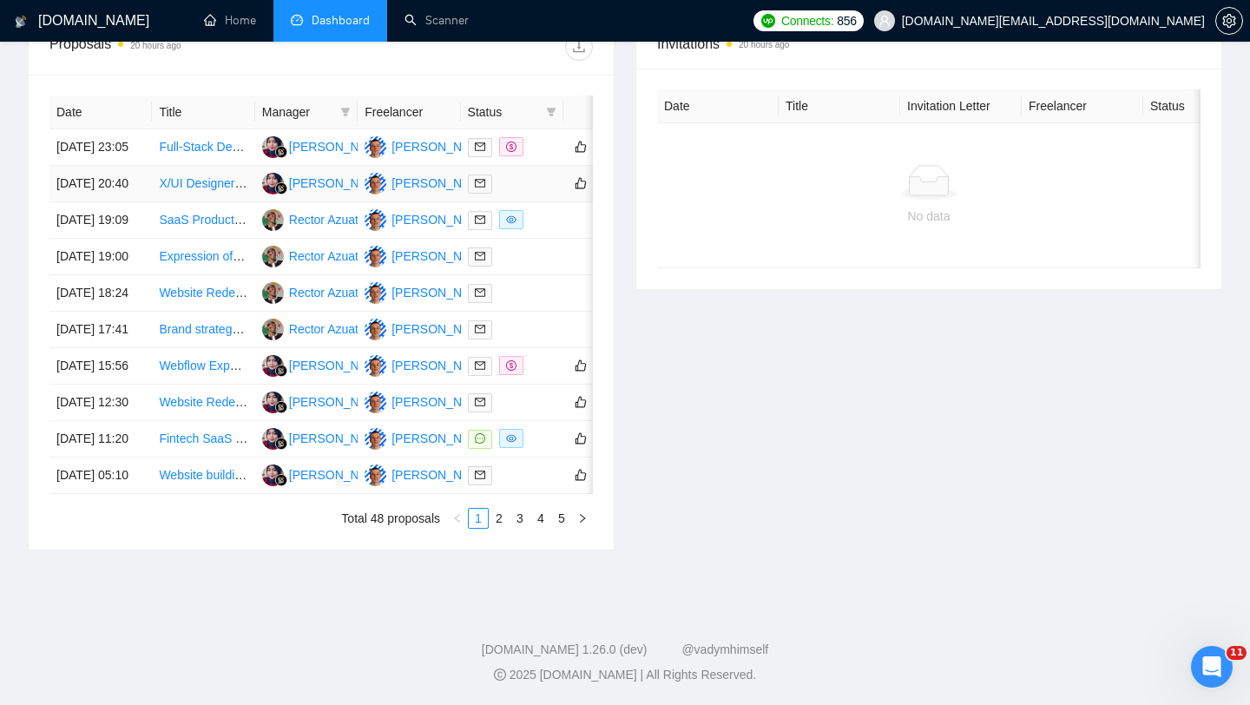
scroll to position [855, 0]
click at [502, 517] on link "2" at bounding box center [499, 518] width 19 height 19
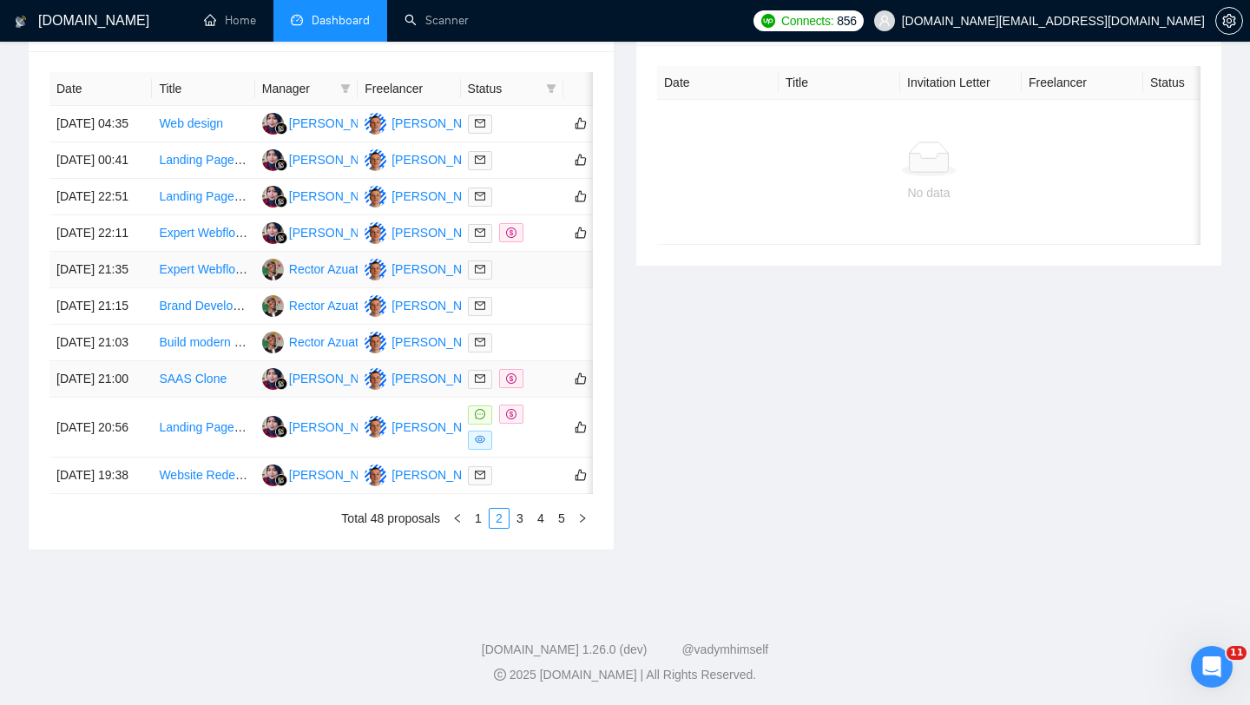
scroll to position [831, 0]
click at [533, 439] on div at bounding box center [512, 426] width 89 height 45
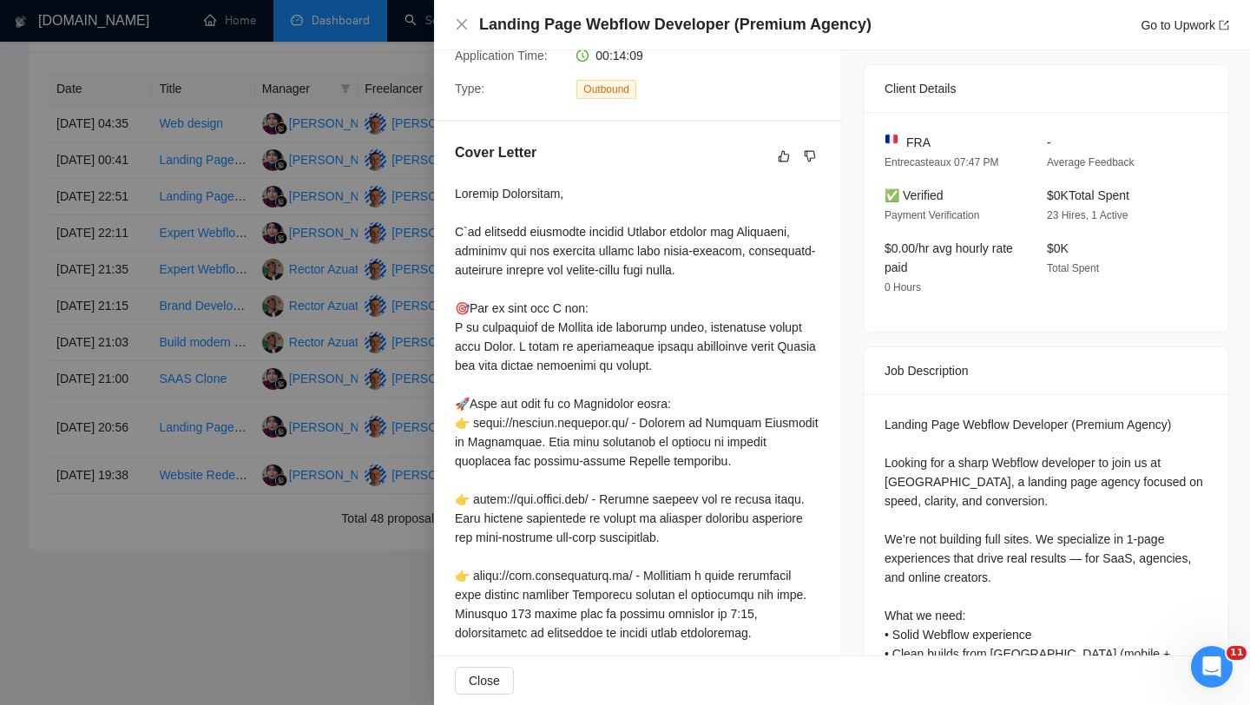
scroll to position [409, 0]
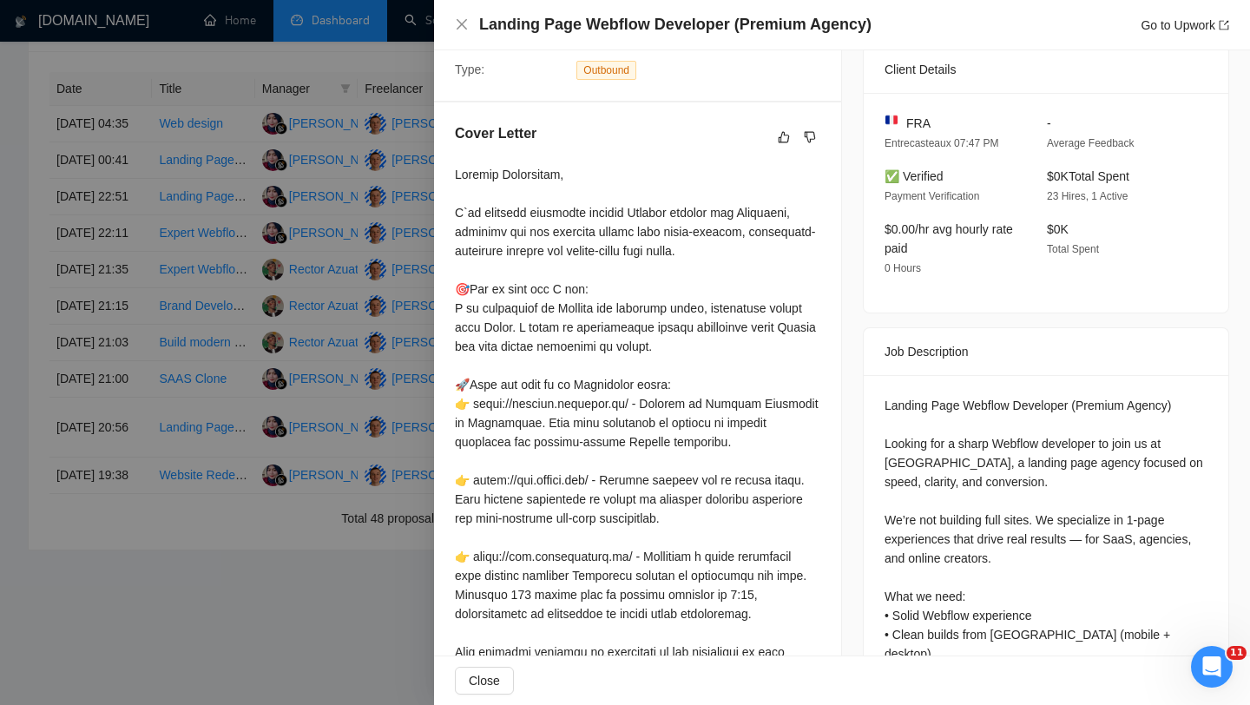
click at [349, 59] on div at bounding box center [625, 352] width 1250 height 705
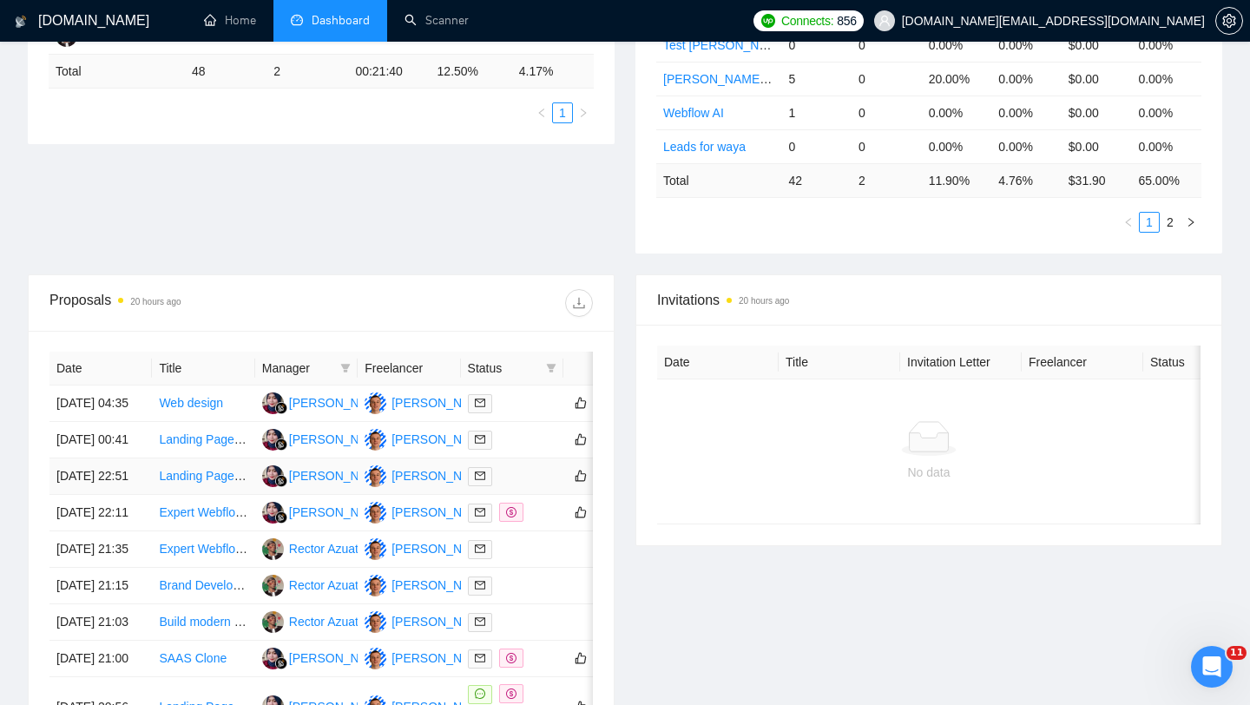
scroll to position [0, 0]
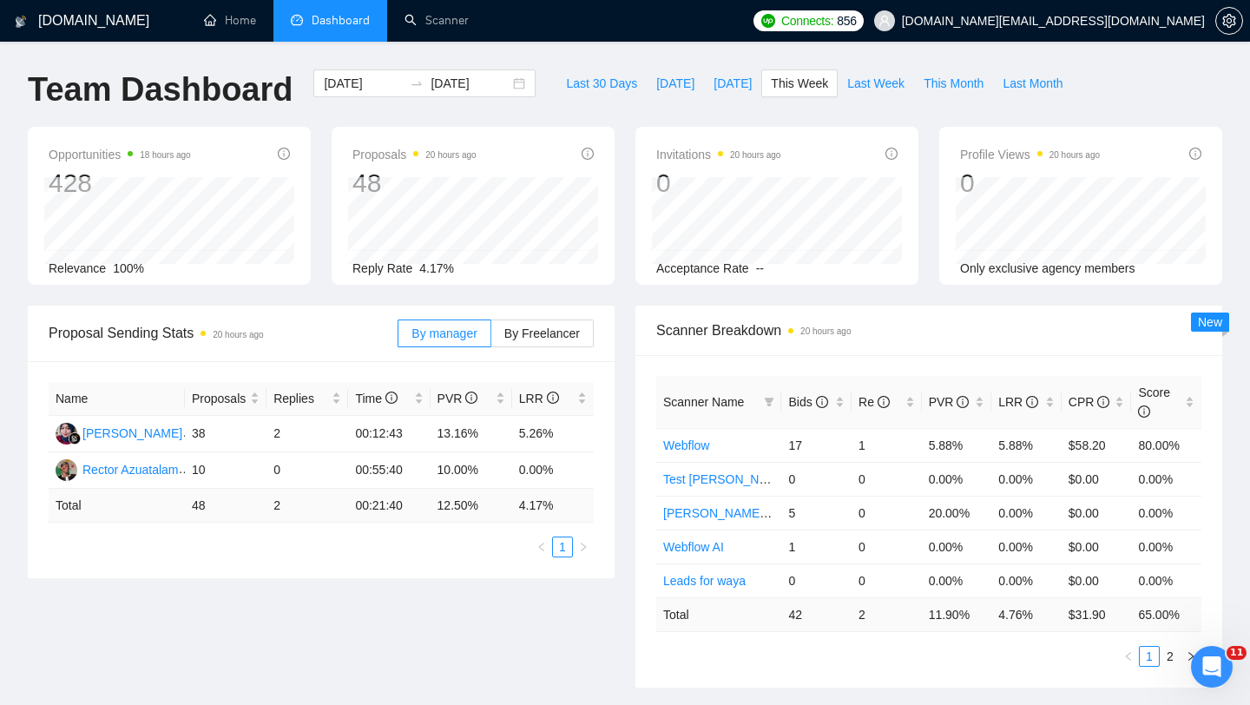
click at [318, 32] on li "Dashboard" at bounding box center [330, 21] width 114 height 42
click at [428, 23] on link "Scanner" at bounding box center [436, 20] width 64 height 15
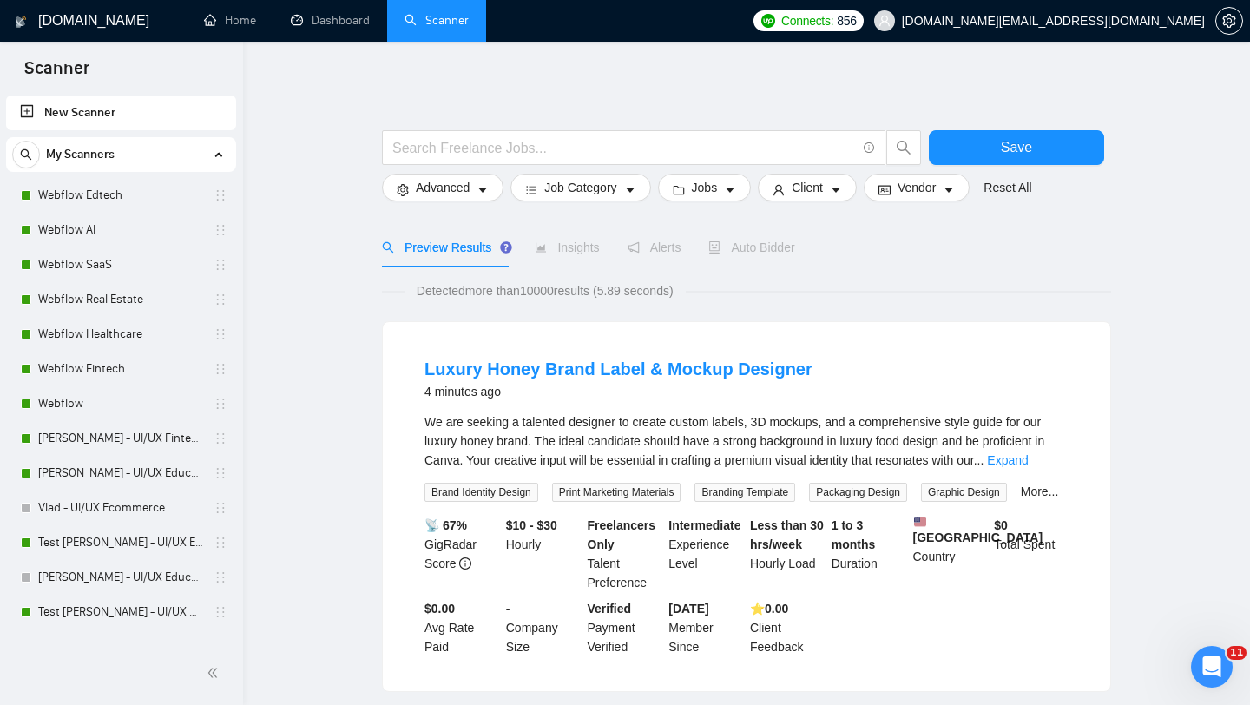
click at [103, 113] on link "New Scanner" at bounding box center [121, 112] width 202 height 35
click at [511, 146] on input "text" at bounding box center [623, 148] width 463 height 22
click at [1233, 26] on icon "setting" at bounding box center [1229, 21] width 14 height 14
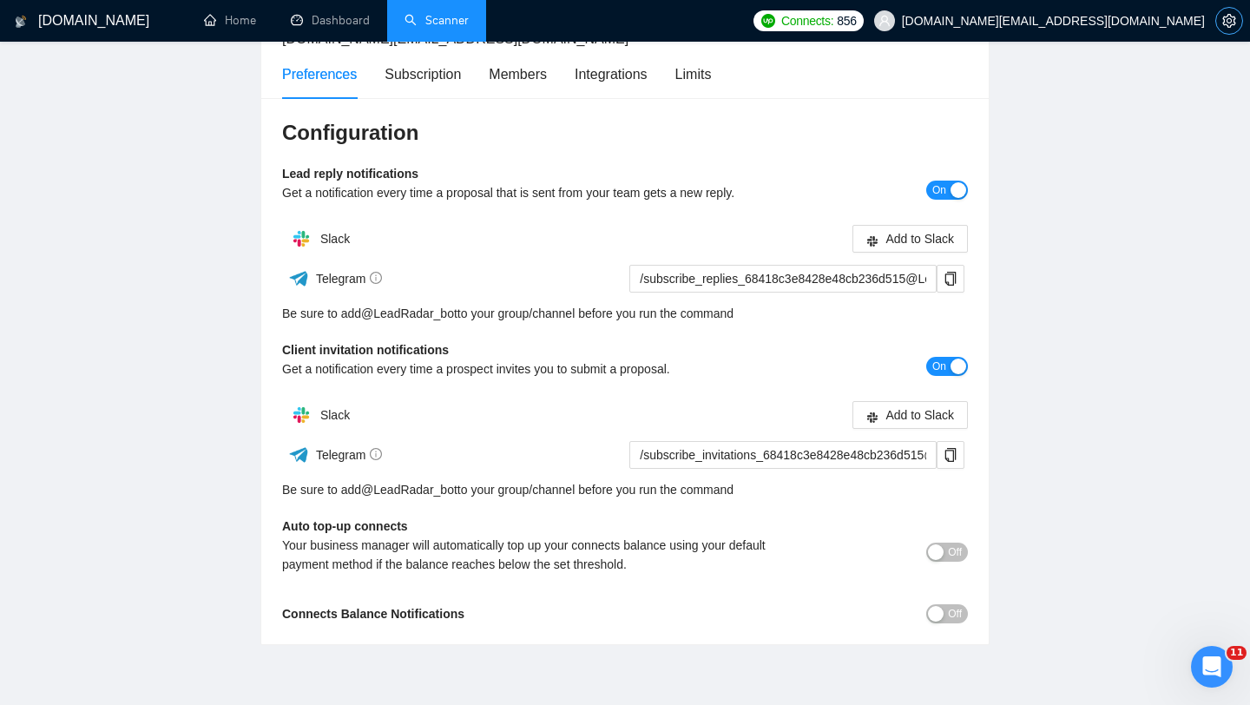
scroll to position [209, 0]
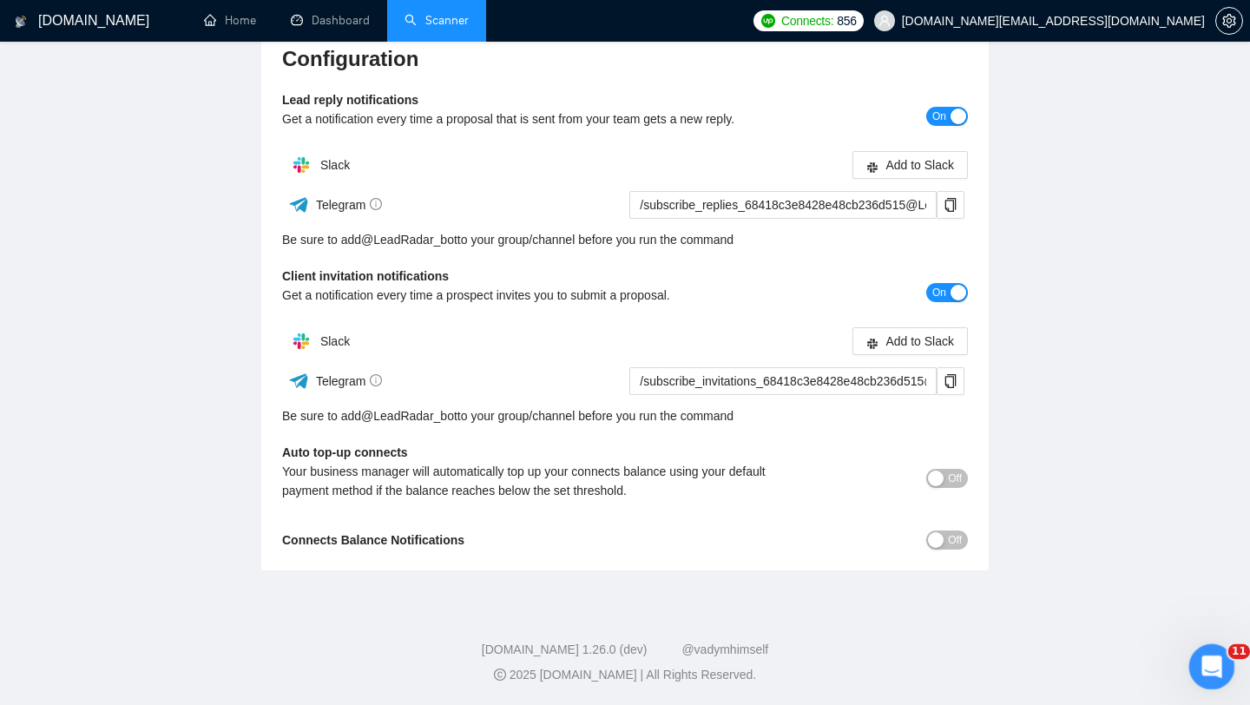
click at [1208, 662] on icon "Открыть службу сообщений Intercom" at bounding box center [1209, 664] width 29 height 29
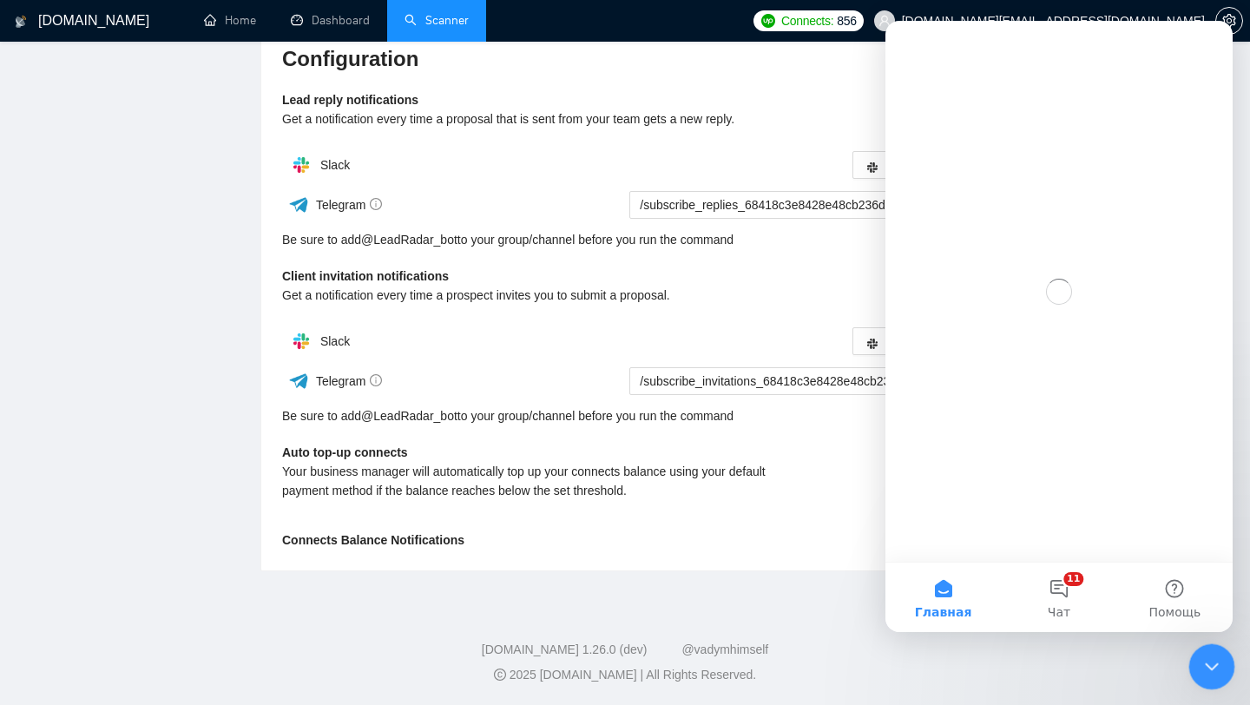
scroll to position [0, 0]
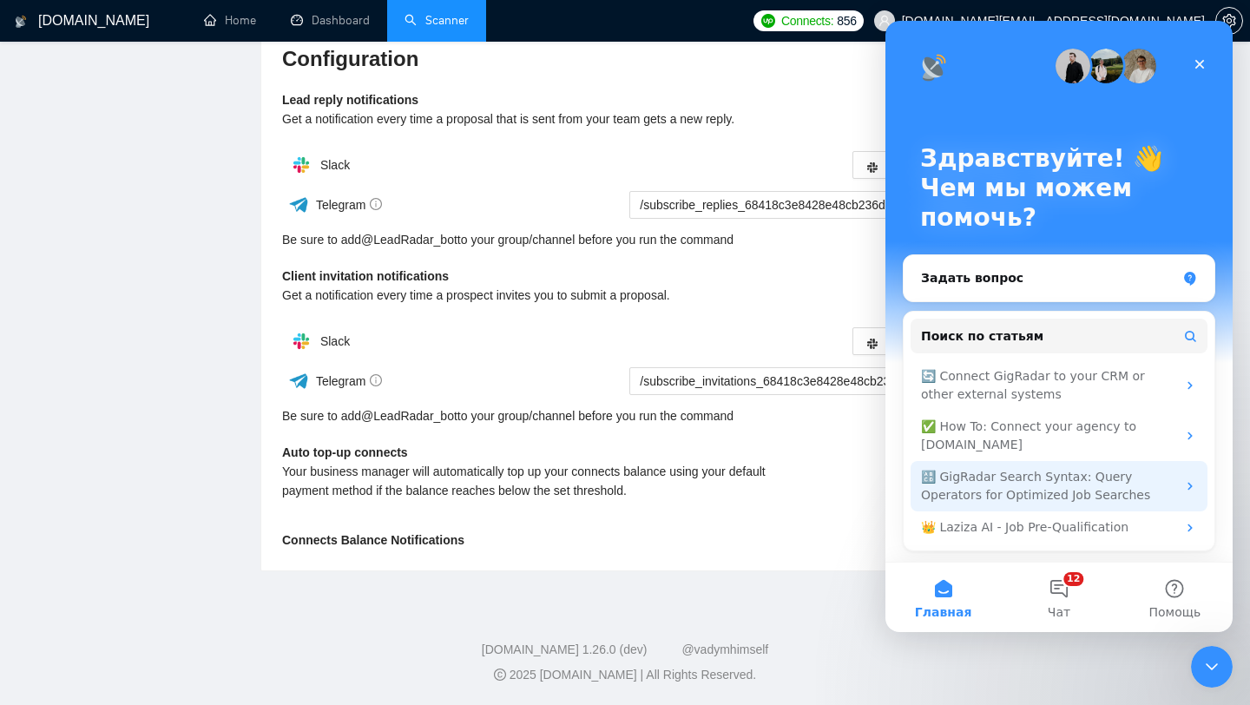
click at [1124, 470] on div "🔠 GigRadar Search Syntax: Query Operators for Optimized Job Searches" at bounding box center [1048, 486] width 255 height 36
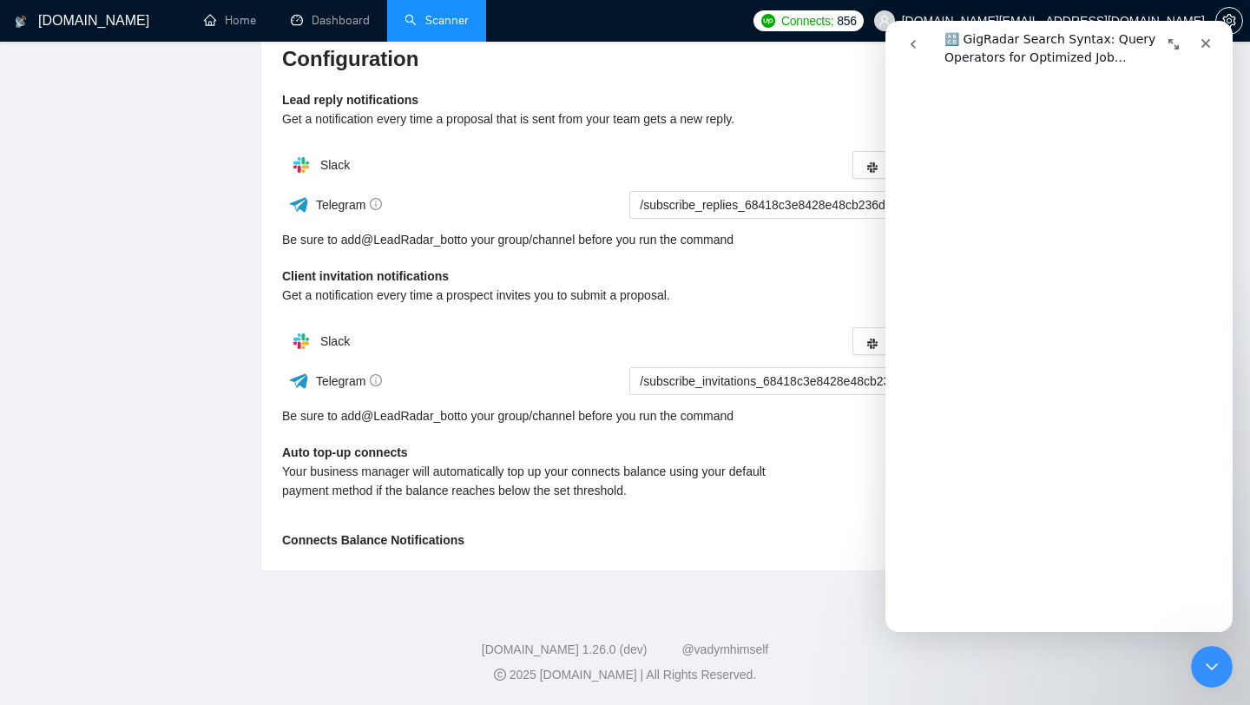
scroll to position [6124, 0]
click at [1041, 627] on link "Открыть в справочном центре" at bounding box center [1058, 634] width 214 height 14
